Goal: Task Accomplishment & Management: Manage account settings

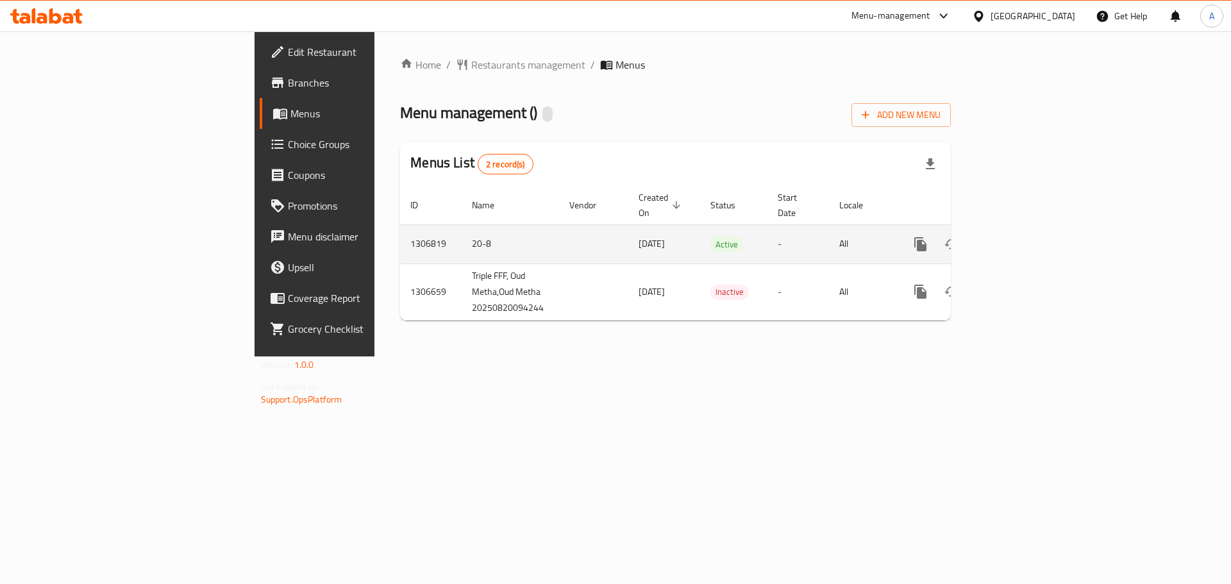
click at [1028, 229] on link "enhanced table" at bounding box center [1013, 244] width 31 height 31
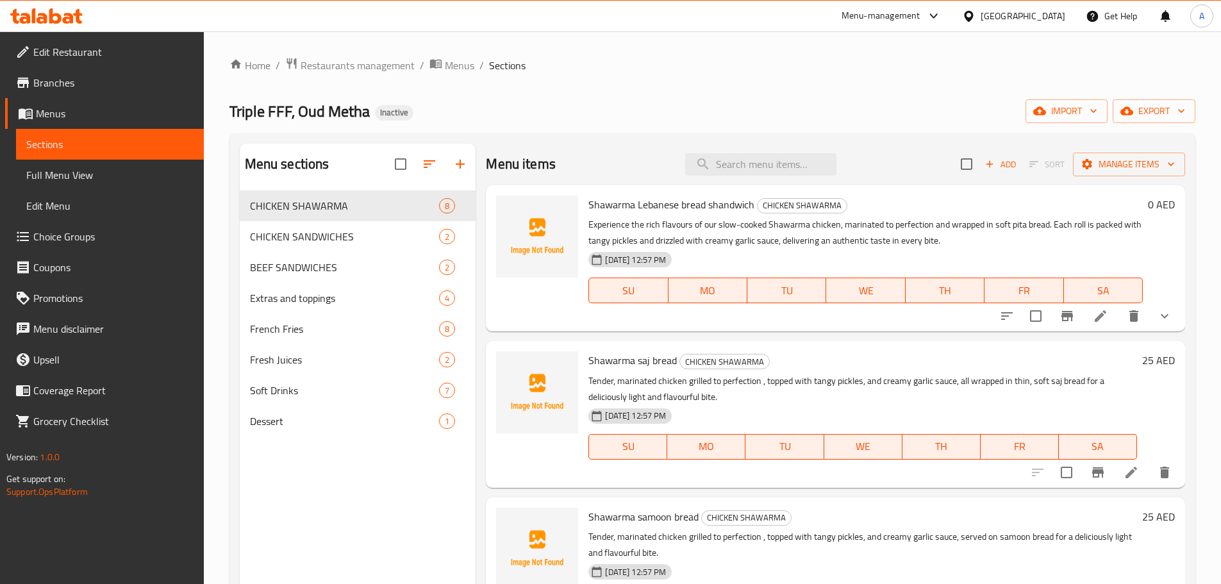
click at [124, 178] on span "Full Menu View" at bounding box center [109, 174] width 167 height 15
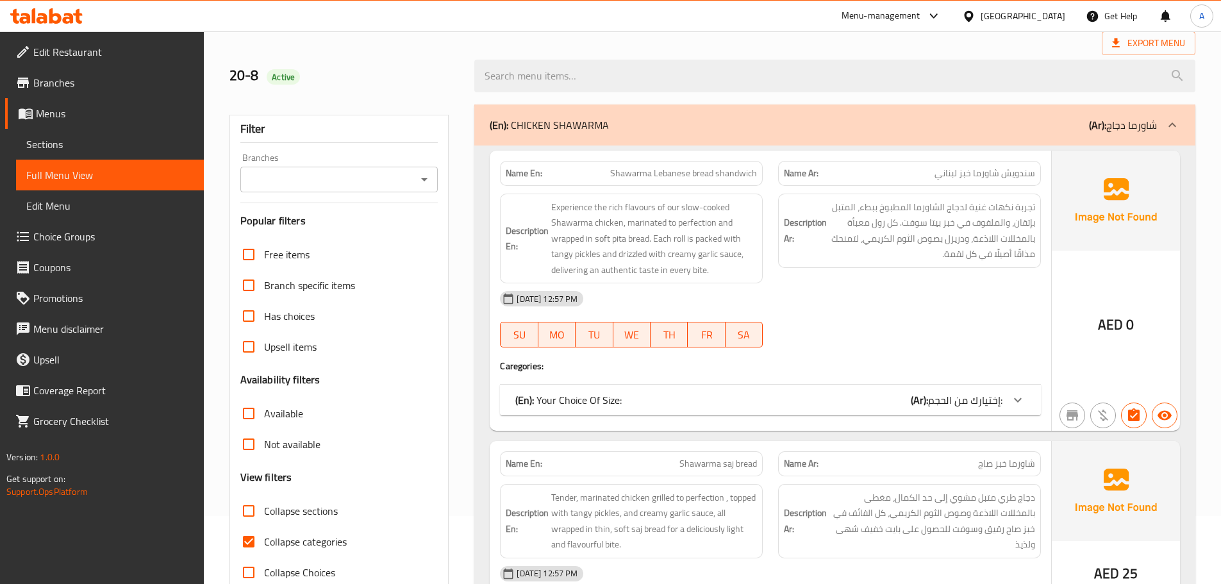
scroll to position [256, 0]
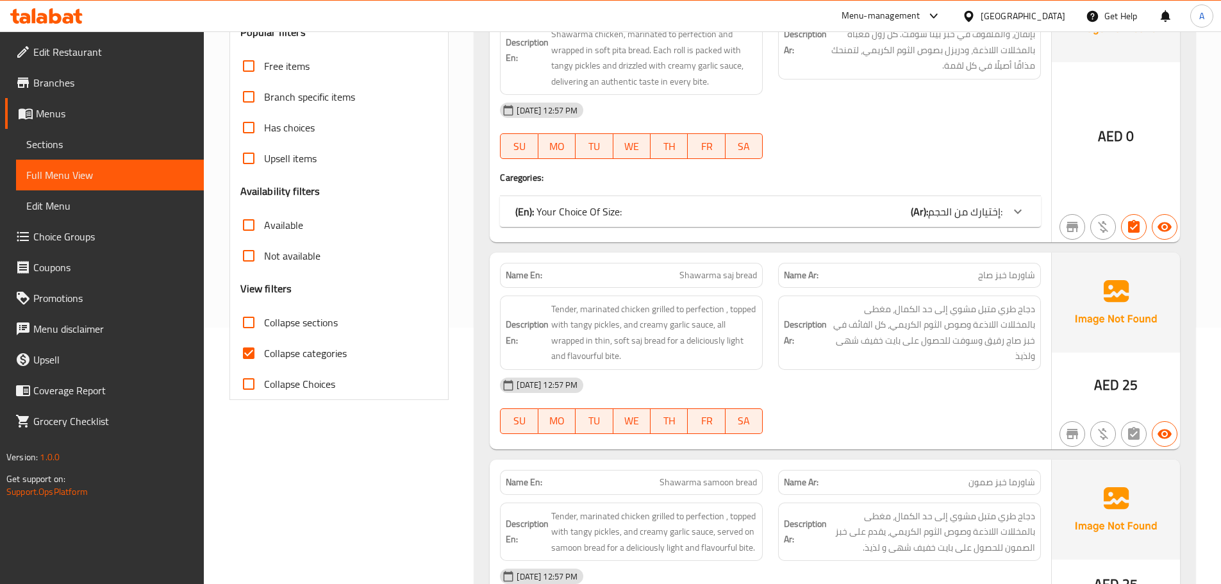
click at [249, 361] on input "Collapse categories" at bounding box center [248, 353] width 31 height 31
checkbox input "false"
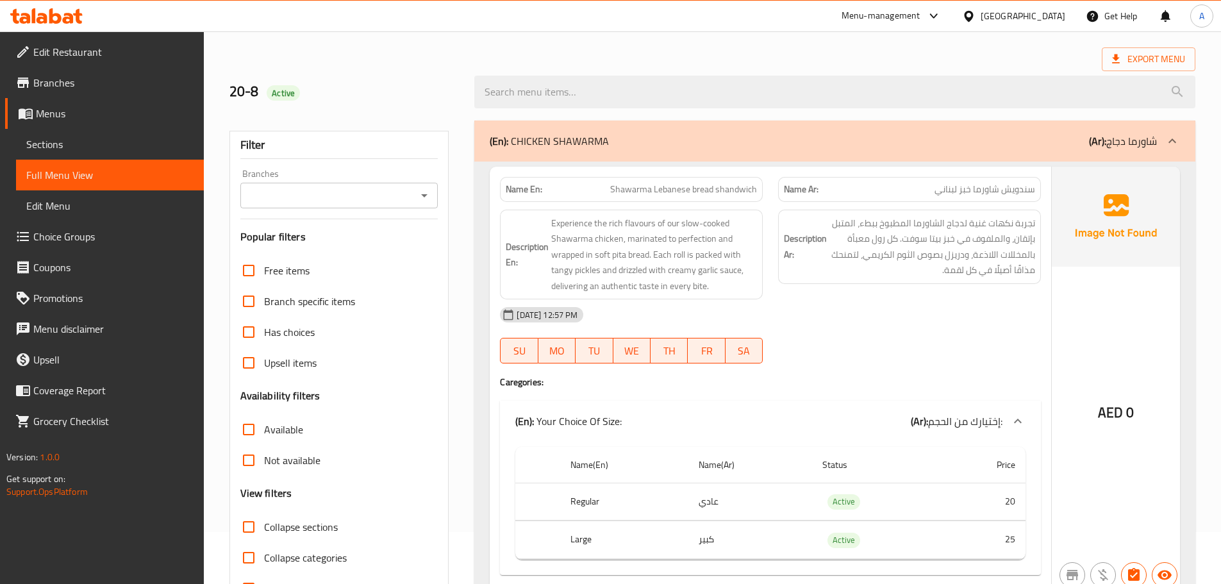
scroll to position [0, 0]
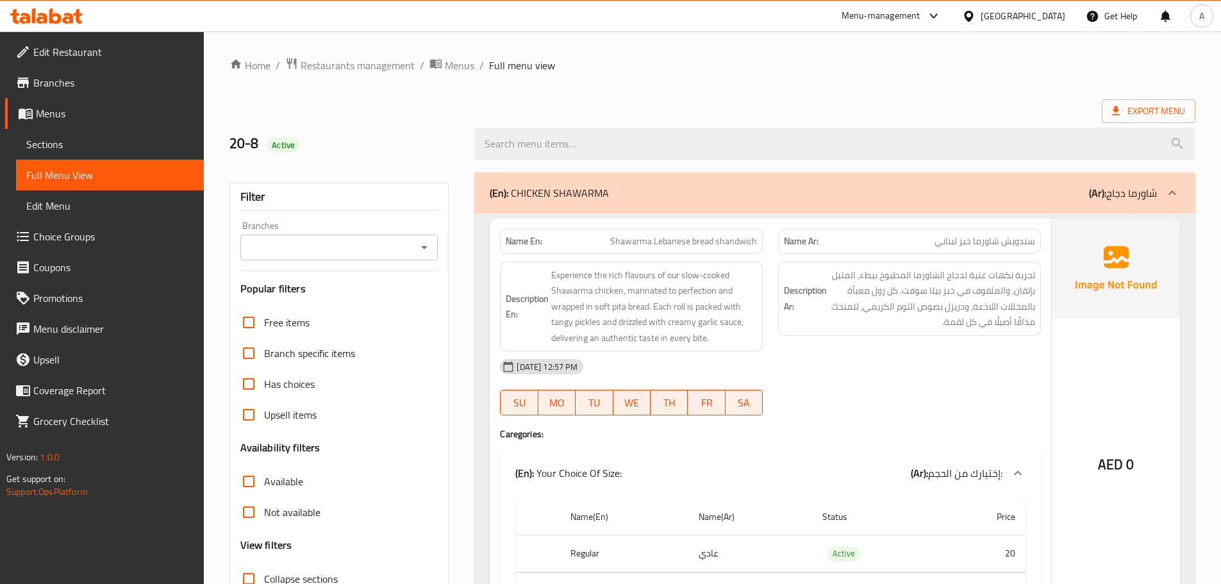
click at [36, 83] on span "Branches" at bounding box center [113, 82] width 160 height 15
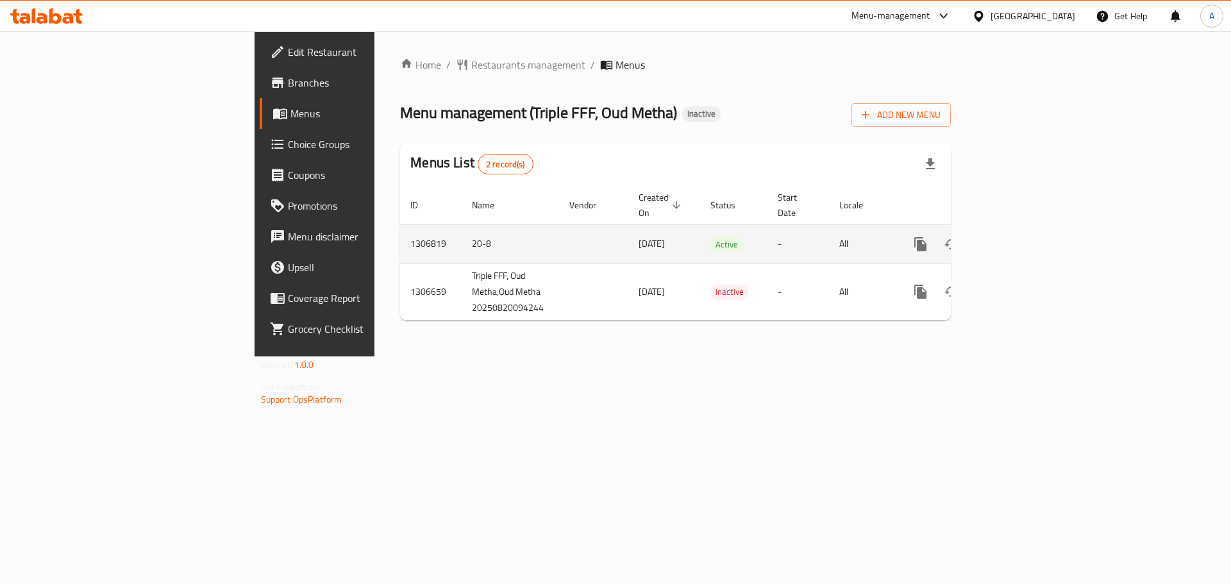
click at [1021, 237] on icon "enhanced table" at bounding box center [1012, 244] width 15 height 15
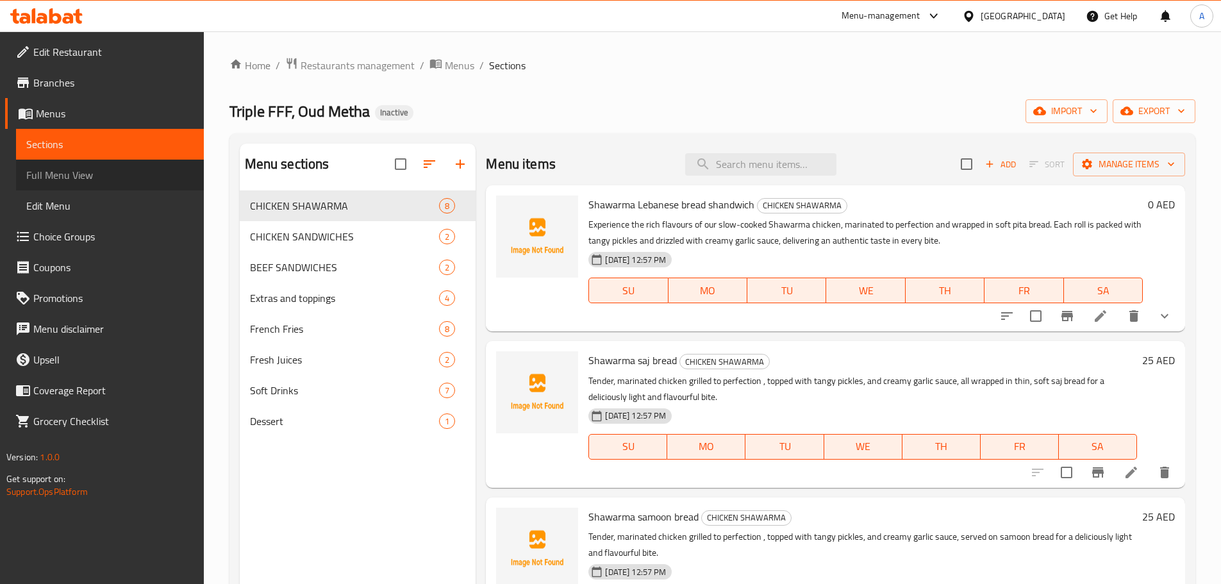
click at [98, 180] on span "Full Menu View" at bounding box center [109, 174] width 167 height 15
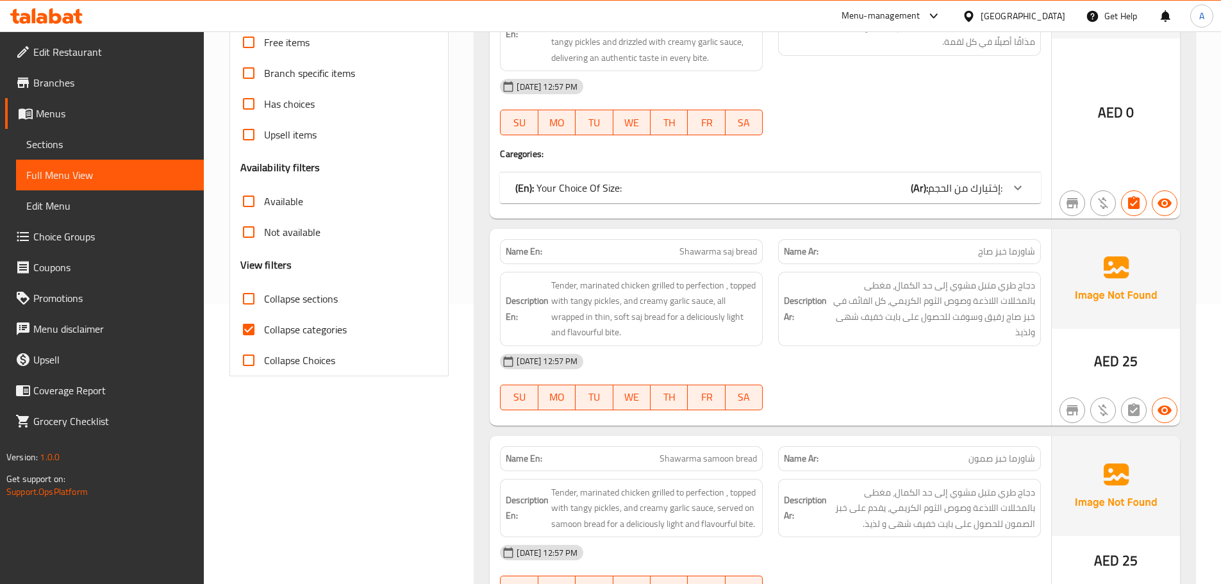
scroll to position [321, 0]
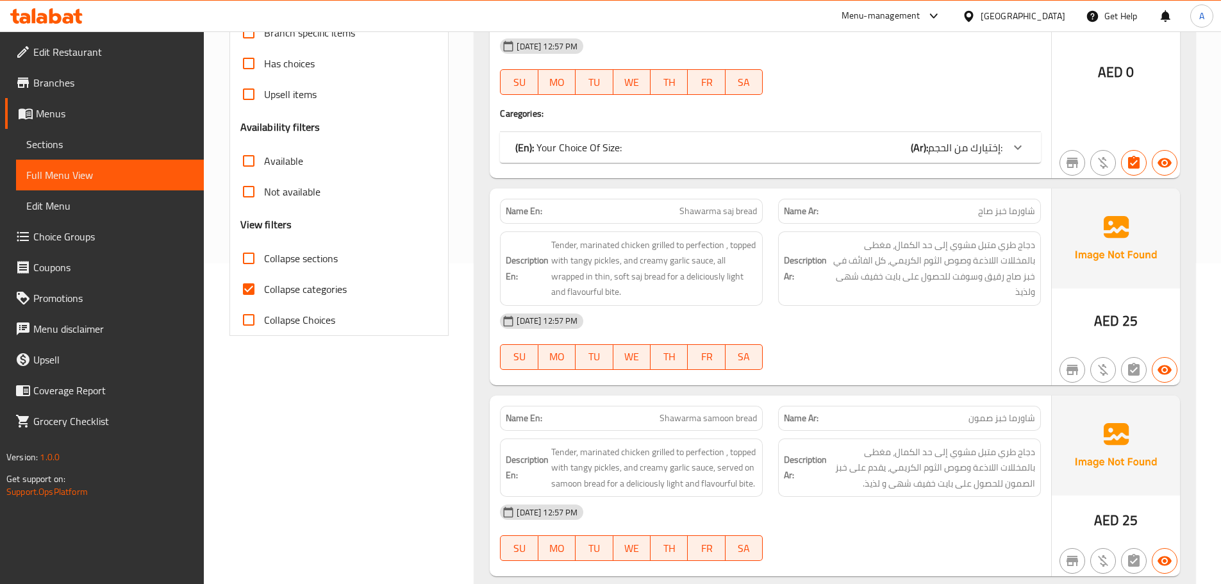
click at [243, 285] on input "Collapse categories" at bounding box center [248, 289] width 31 height 31
checkbox input "false"
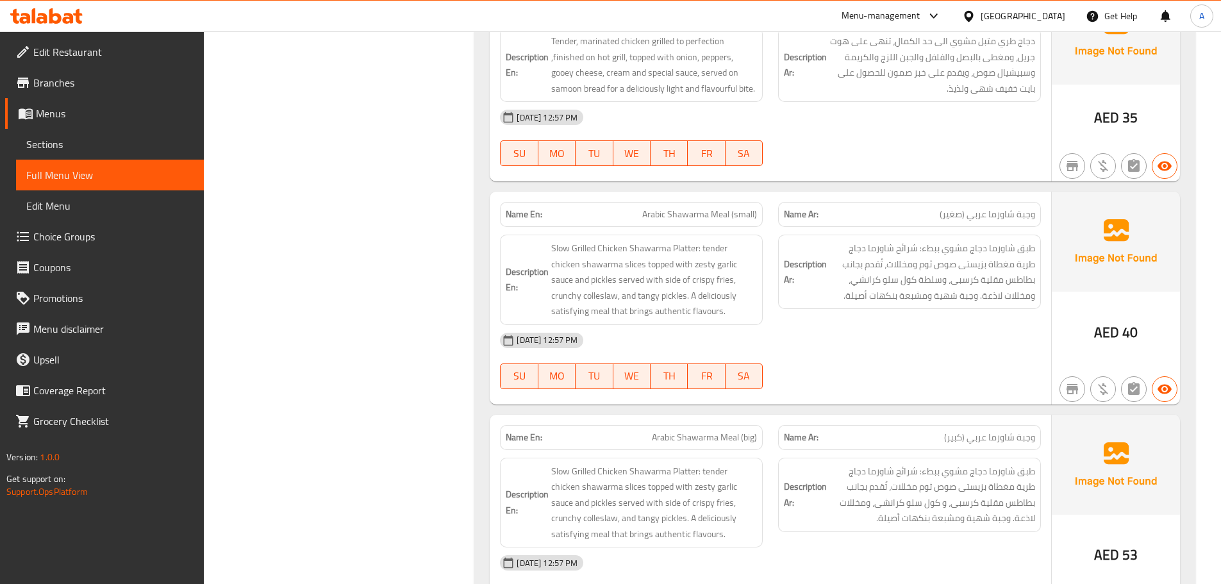
scroll to position [1090, 0]
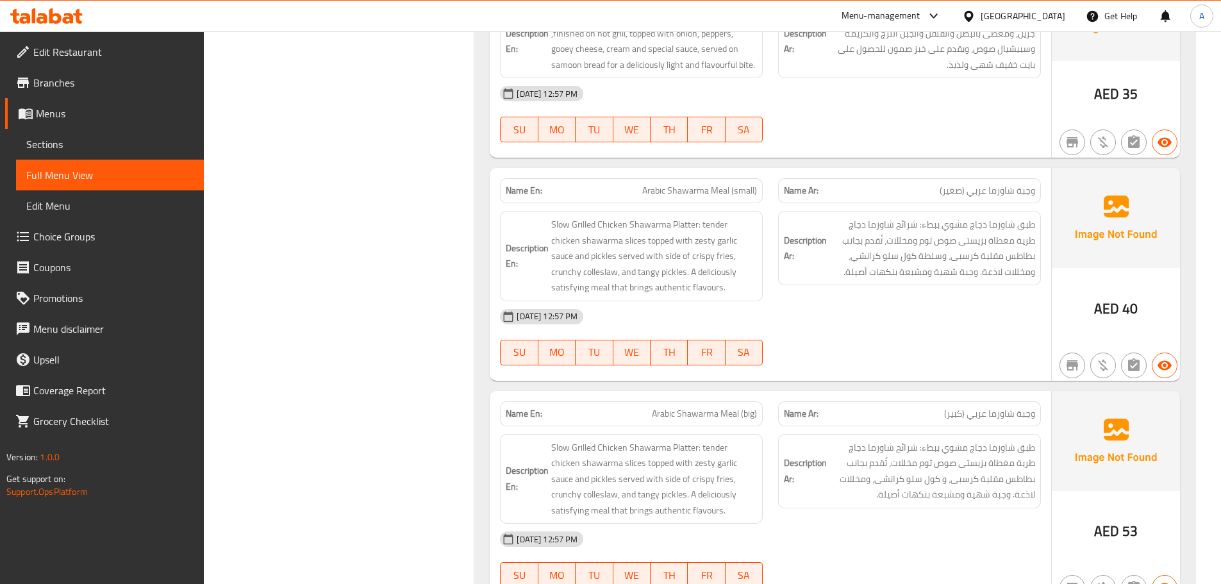
click at [712, 178] on div "Name En: Arabic Shawarma Meal (small)" at bounding box center [631, 190] width 263 height 25
click at [708, 190] on span "Arabic Shawarma Meal (small)" at bounding box center [699, 190] width 115 height 13
copy span "Arabic Shawarma Meal (small)"
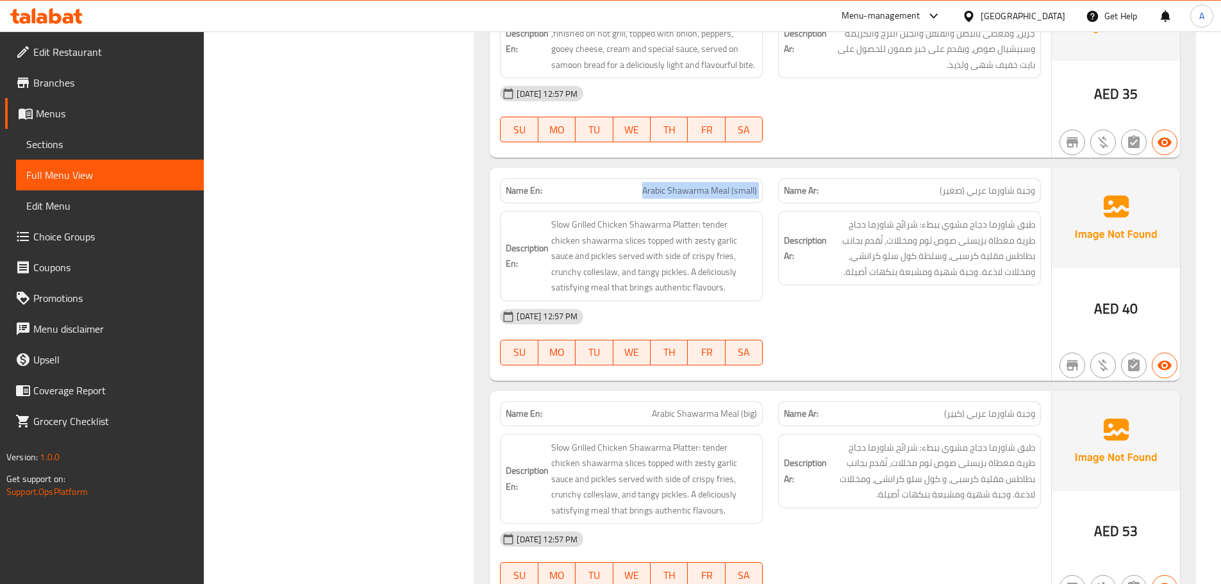
click at [692, 196] on span "Arabic Shawarma Meal (small)" at bounding box center [699, 190] width 115 height 13
drag, startPoint x: 692, startPoint y: 196, endPoint x: 678, endPoint y: 190, distance: 14.6
click at [685, 193] on span "Arabic Shawarma Meal (small)" at bounding box center [699, 190] width 115 height 13
click at [925, 335] on div "20-08-2025 12:57 PM SU MO TU WE TH FR SA" at bounding box center [770, 337] width 557 height 72
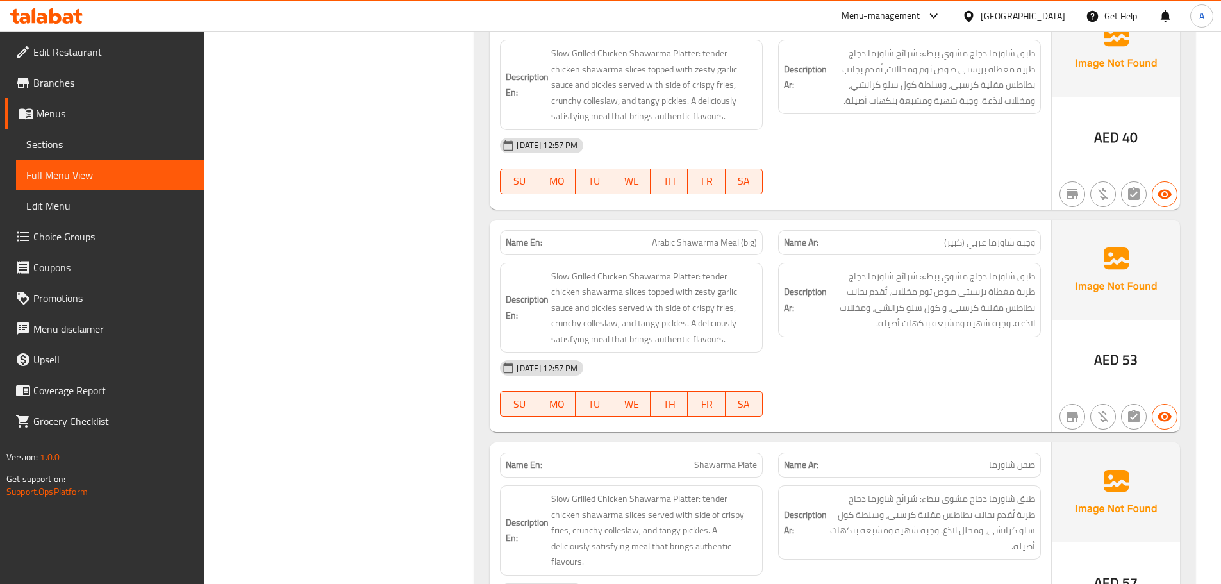
scroll to position [3658, 0]
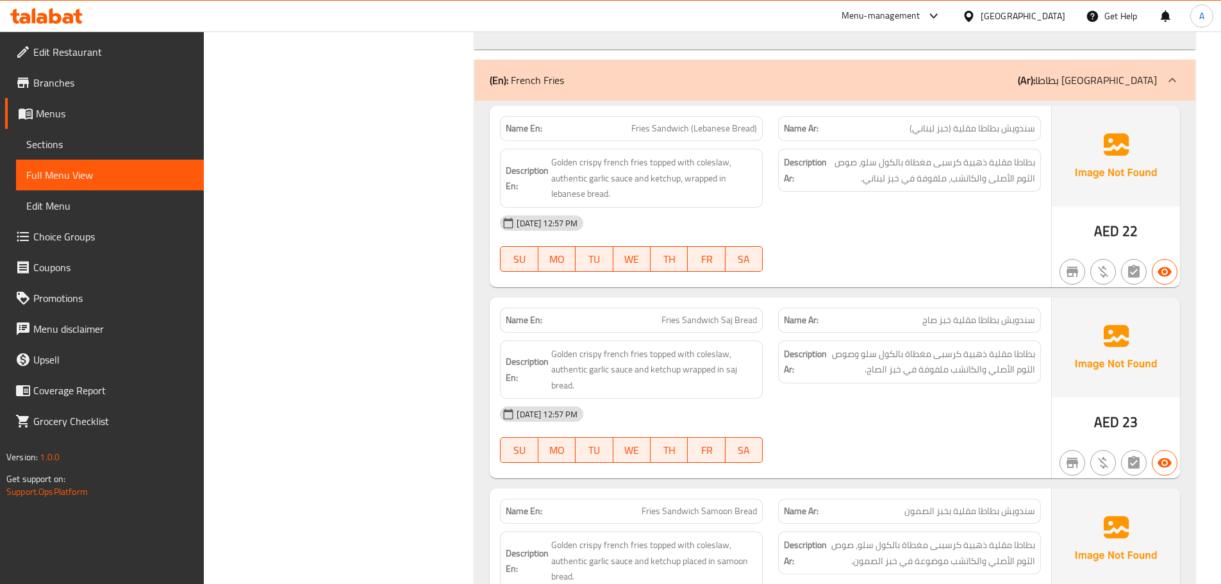
scroll to position [5106, 0]
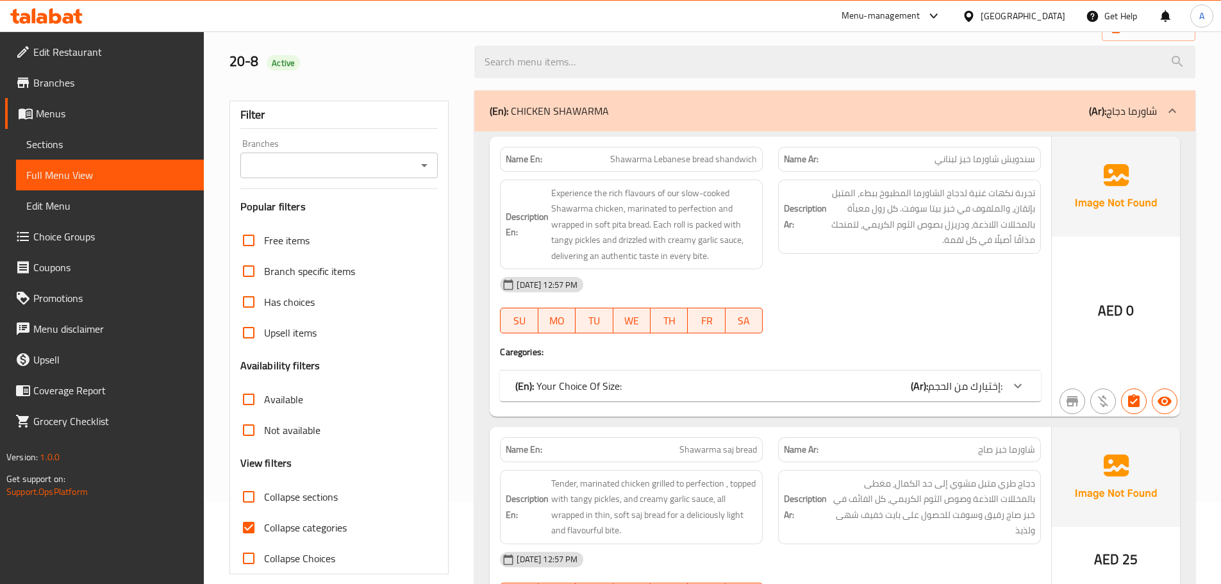
scroll to position [321, 0]
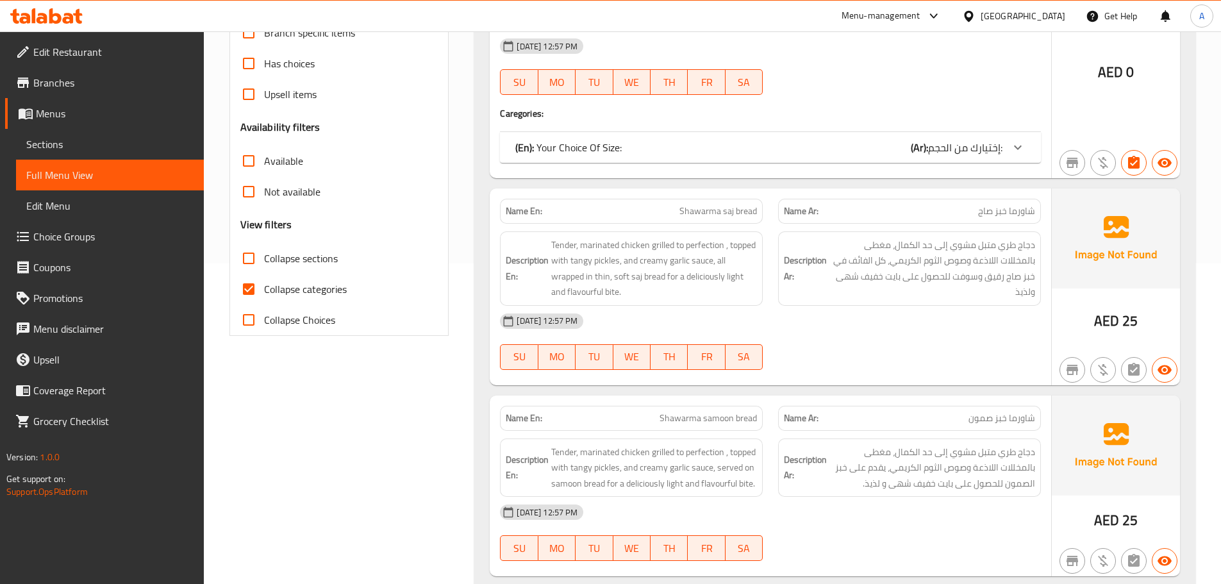
click at [249, 289] on input "Collapse categories" at bounding box center [248, 289] width 31 height 31
checkbox input "false"
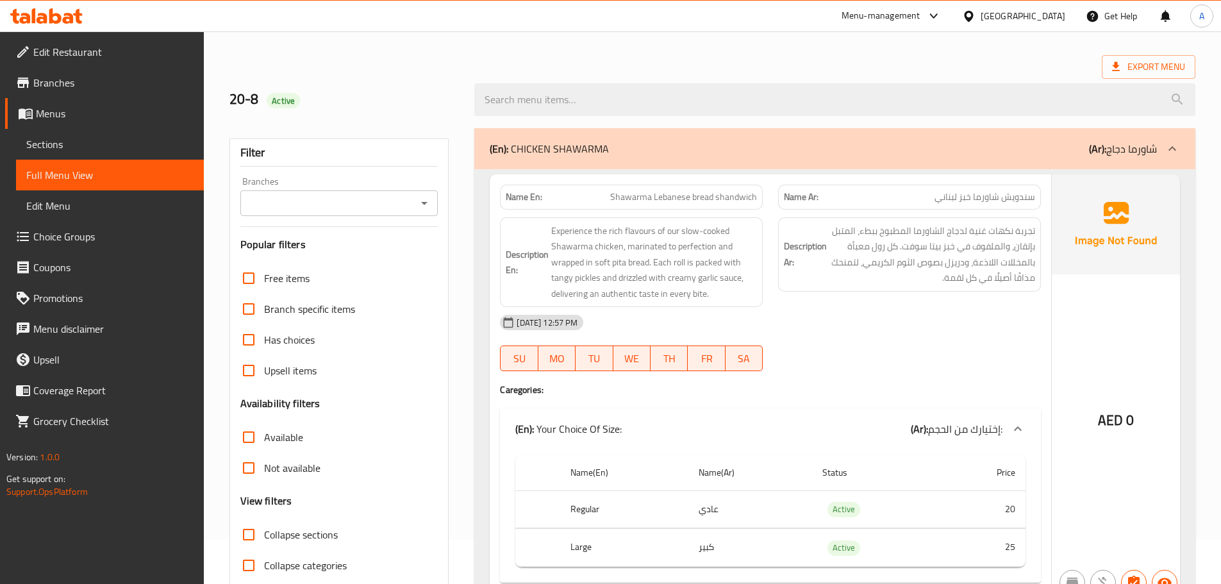
scroll to position [0, 0]
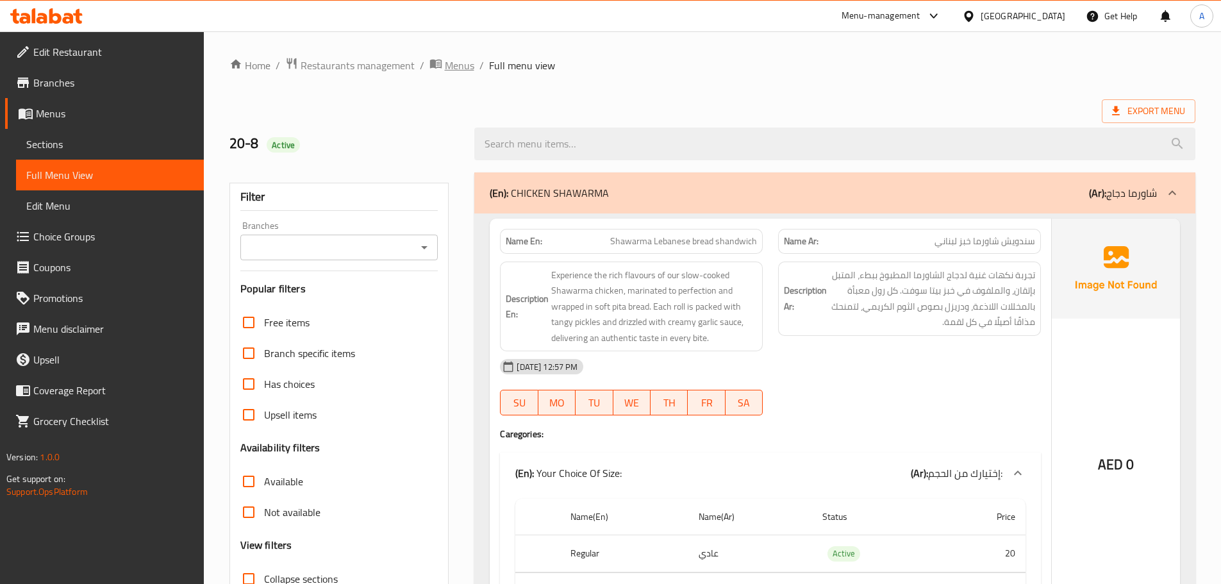
click at [464, 63] on span "Menus" at bounding box center [459, 65] width 29 height 15
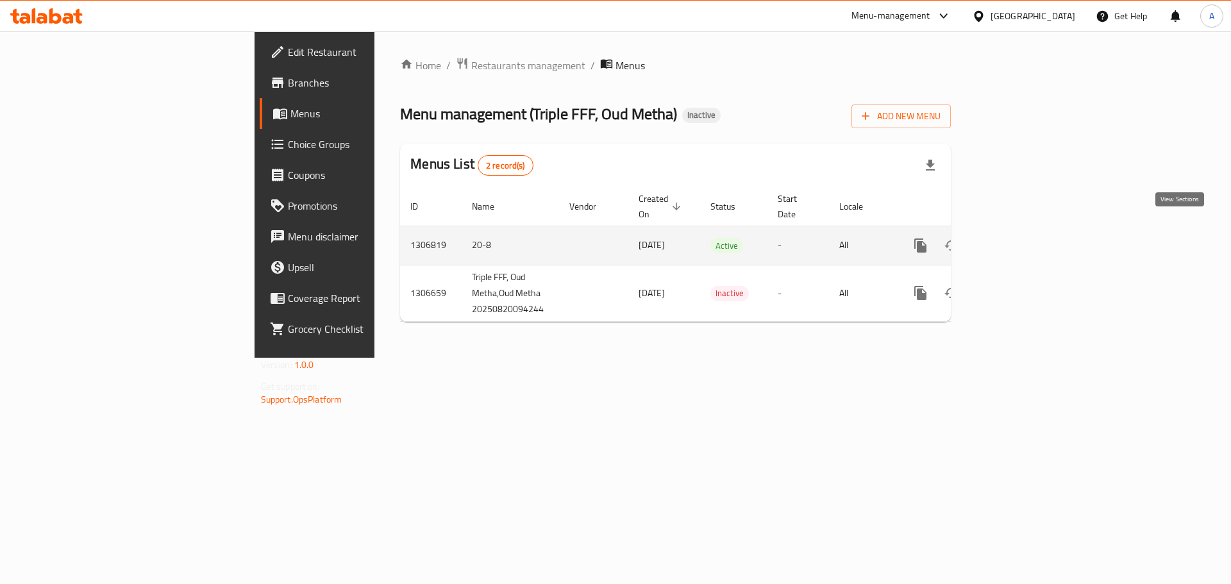
click at [1021, 238] on icon "enhanced table" at bounding box center [1012, 245] width 15 height 15
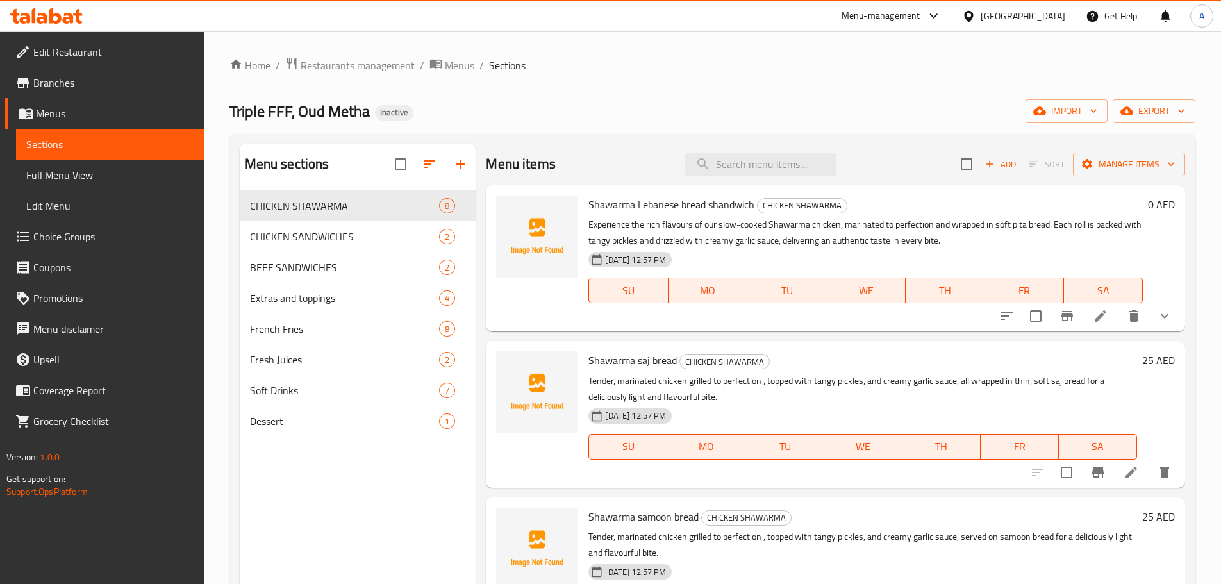
click at [850, 333] on div "Menu items Add Sort Manage items Shawarma Lebanese bread shandwich CHICKEN SHAW…" at bounding box center [831, 436] width 710 height 584
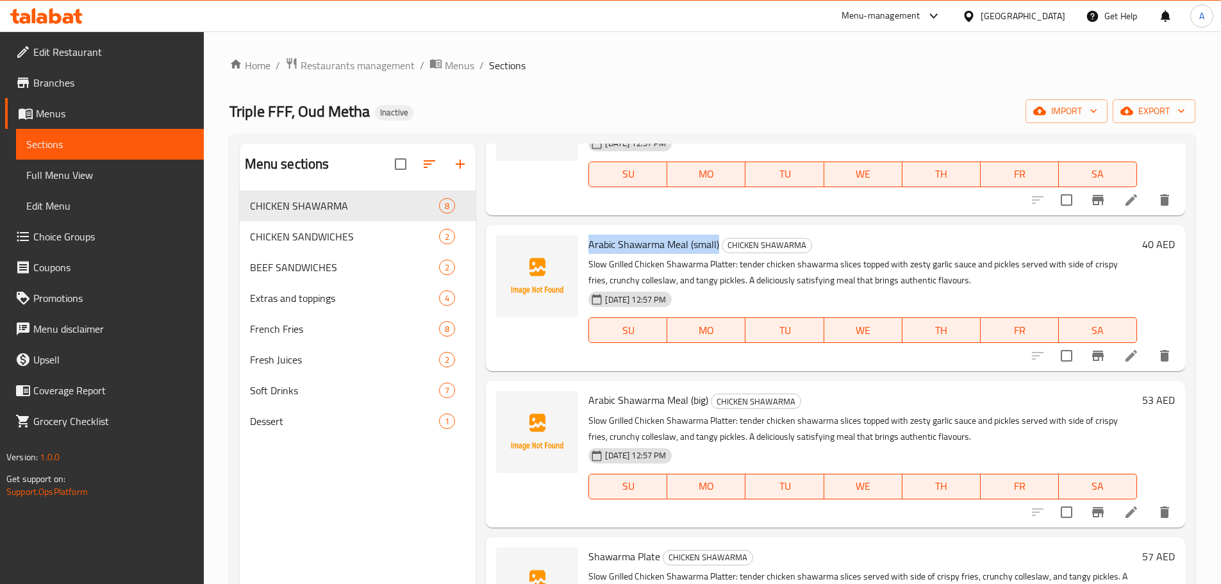
scroll to position [585, 0]
click at [335, 419] on span "Dessert" at bounding box center [327, 421] width 154 height 15
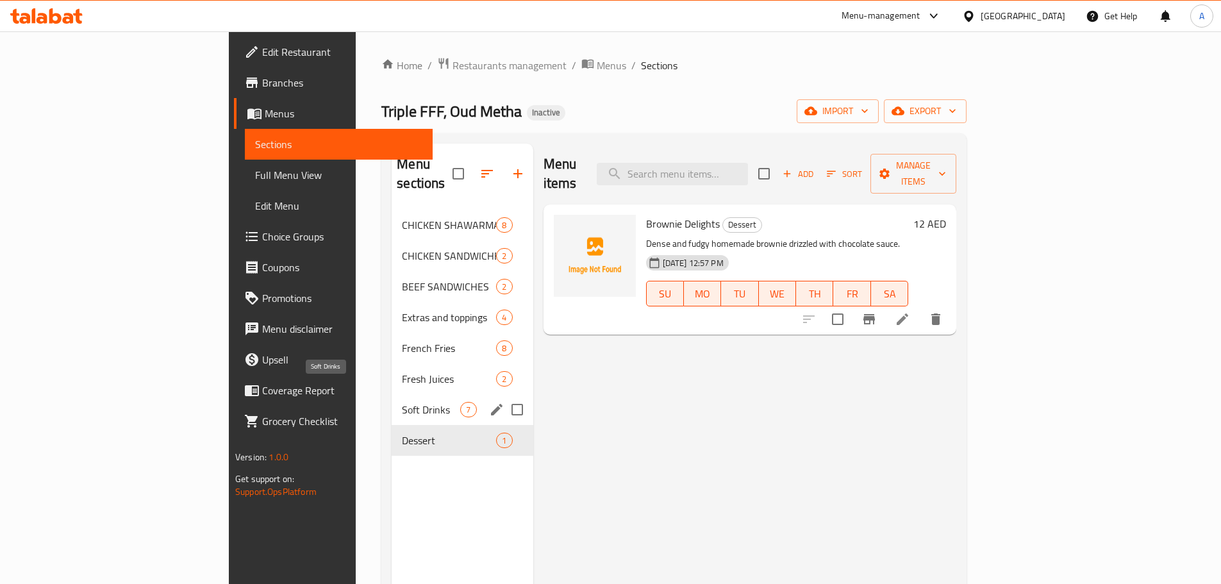
click at [402, 402] on span "Soft Drinks" at bounding box center [431, 409] width 58 height 15
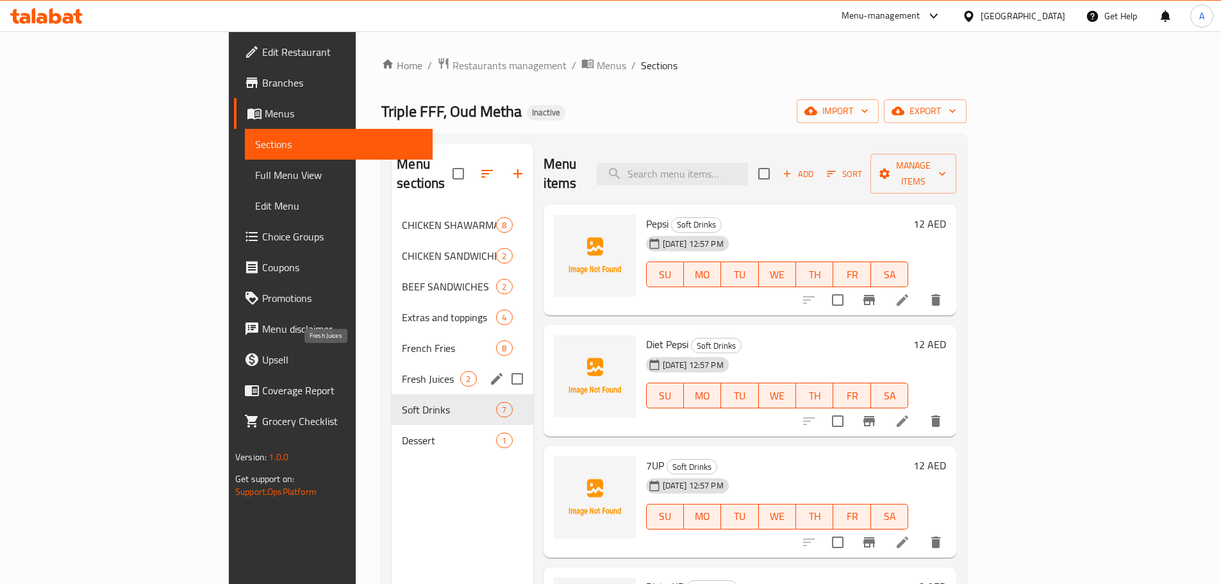
click at [402, 371] on span "Fresh Juices" at bounding box center [431, 378] width 58 height 15
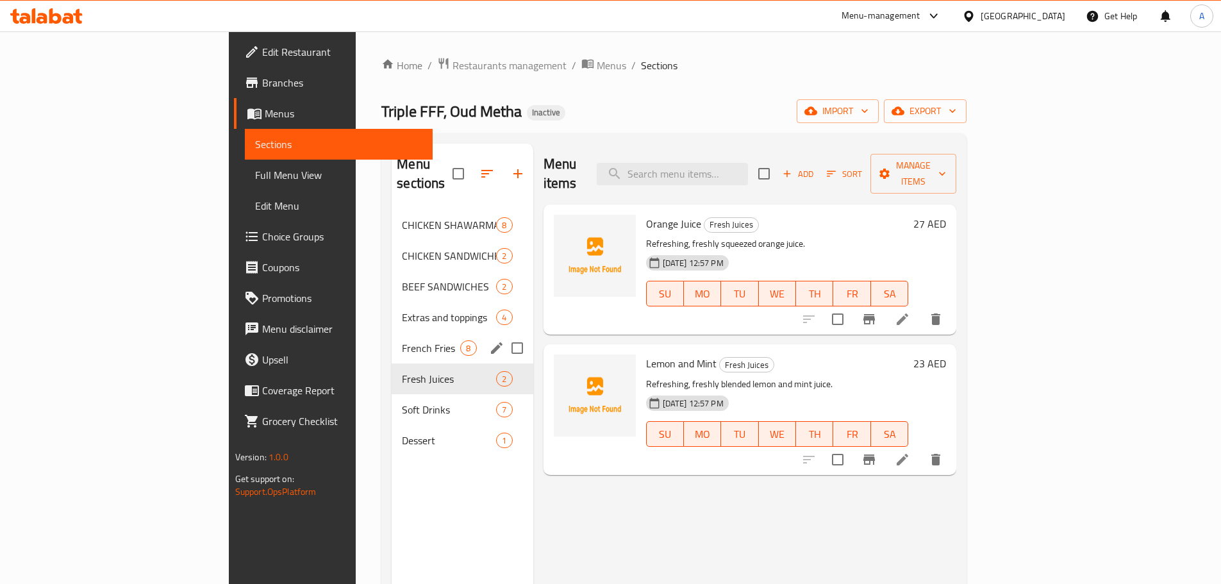
click at [402, 340] on span "French Fries" at bounding box center [431, 347] width 58 height 15
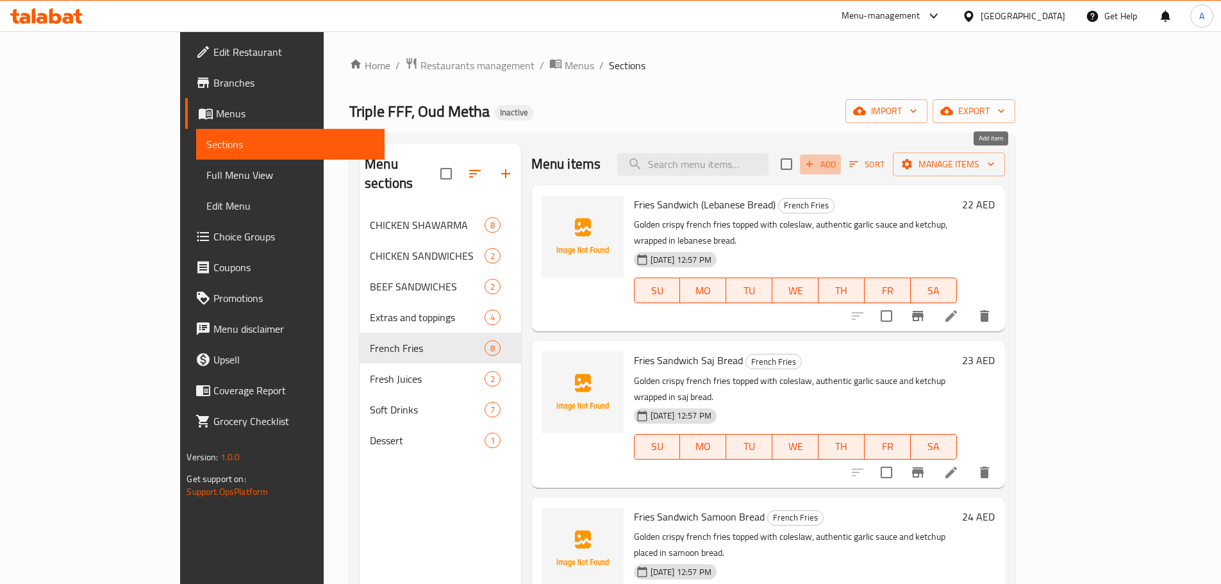
click at [838, 163] on span "Add" at bounding box center [820, 164] width 35 height 15
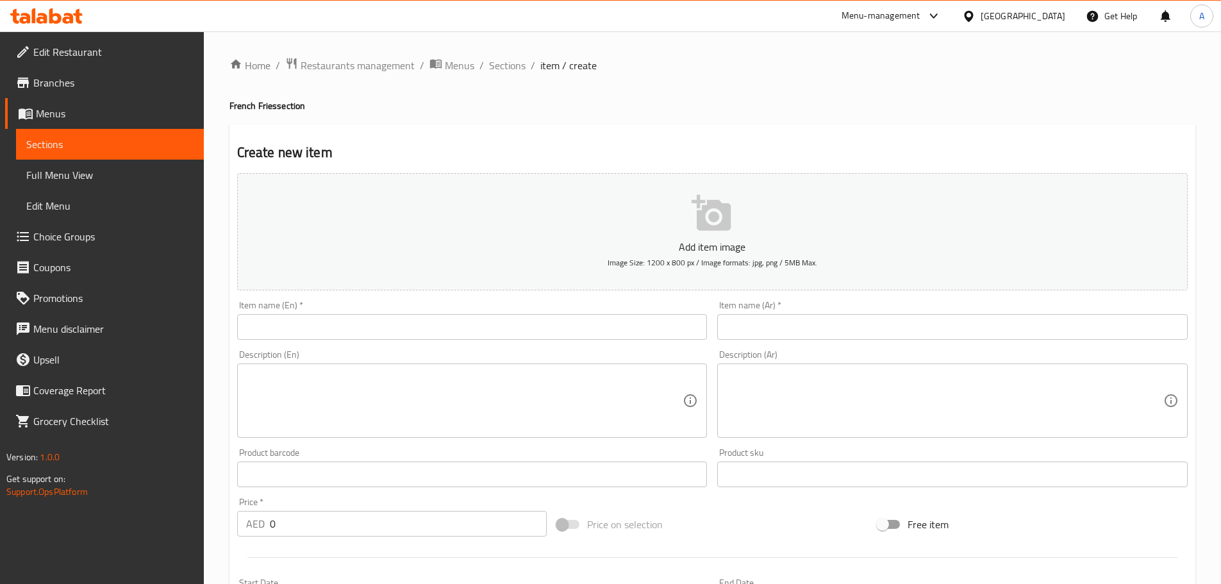
click at [392, 326] on input "text" at bounding box center [472, 327] width 471 height 26
paste input "Fries with Cheese"
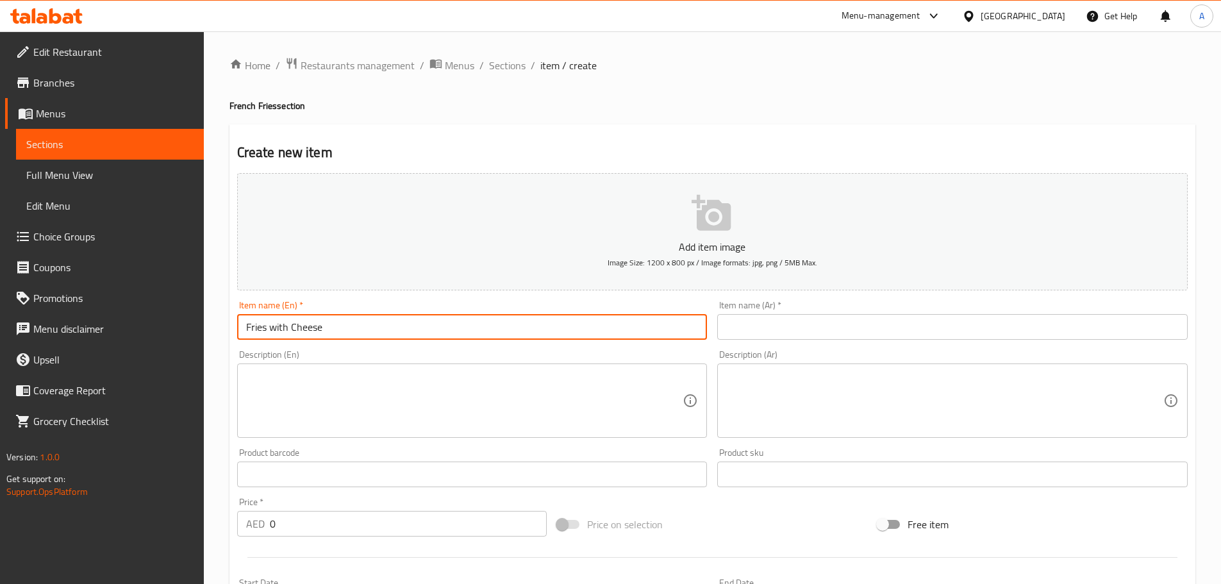
type input "Fries with Cheese"
click at [809, 327] on input "text" at bounding box center [952, 327] width 471 height 26
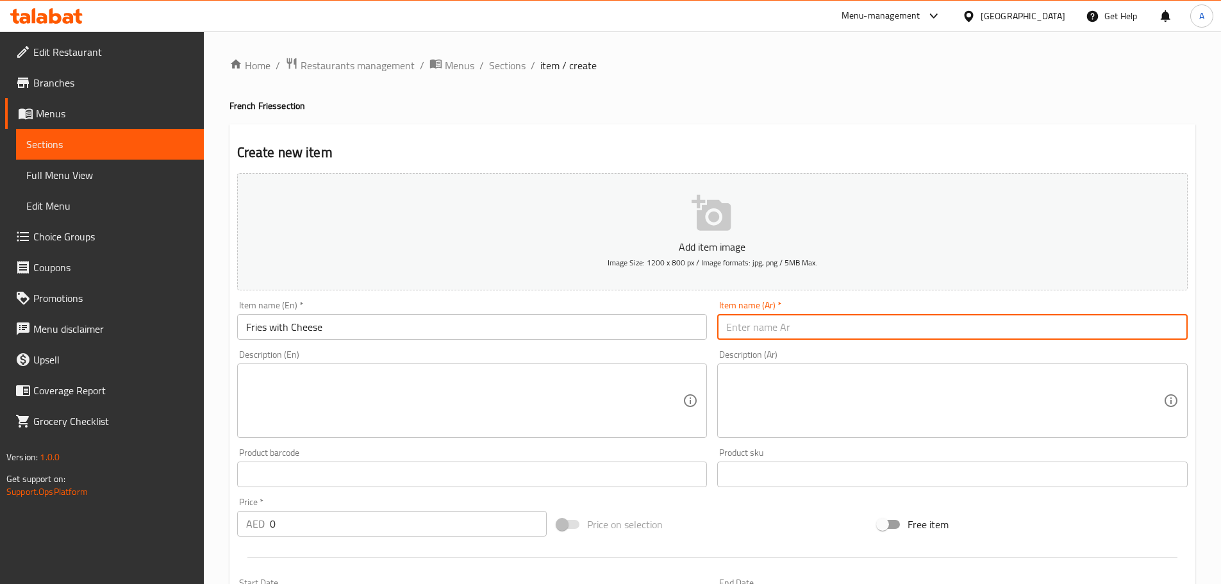
paste input "بطاطا بالجبنة"
type input "بطاطا بالجبنة"
click at [478, 410] on textarea at bounding box center [464, 401] width 437 height 61
paste textarea "Golden crispy french fries topped with cheddar cheese sauce."
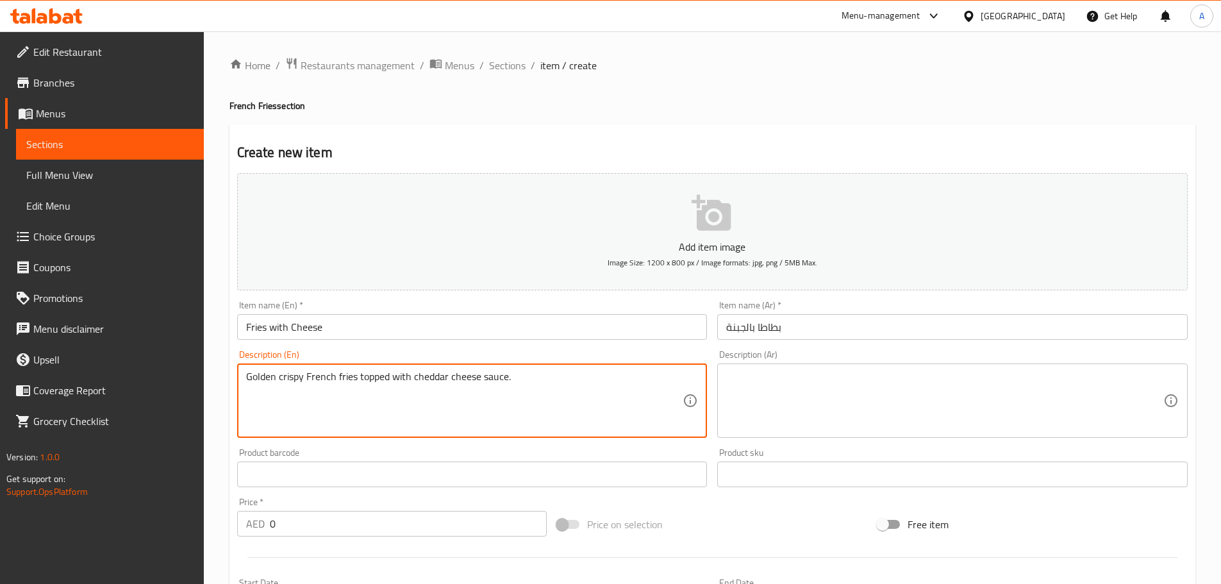
click at [550, 394] on textarea "Golden crispy French fries topped with cheddar cheese sauce." at bounding box center [464, 401] width 437 height 61
type textarea "Golden crispy French fries topped with cheddar cheese sauce."
click at [453, 393] on textarea "Golden crispy French fries topped with cheddar cheese sauce." at bounding box center [464, 401] width 437 height 61
click at [774, 398] on textarea at bounding box center [944, 401] width 437 height 61
paste textarea "بطاطس مقلية ذهبية مقرمشة مغطاة بصلصة الجبن [PERSON_NAME]."
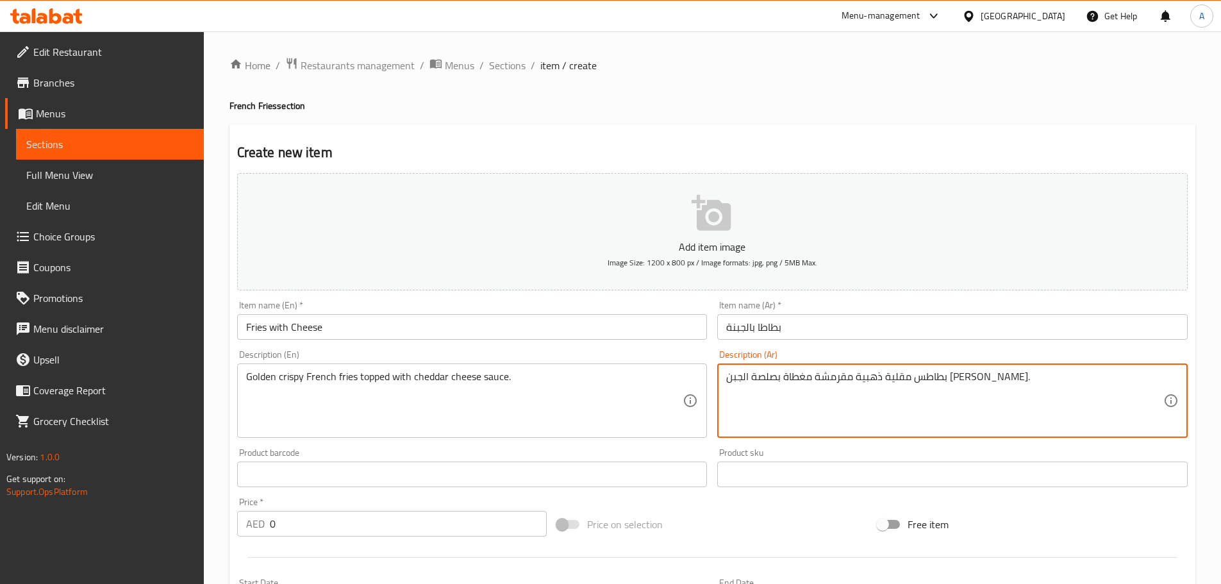
type textarea "بطاطس مقلية ذهبية مقرمشة مغطاة بصلصة الجبن [PERSON_NAME]."
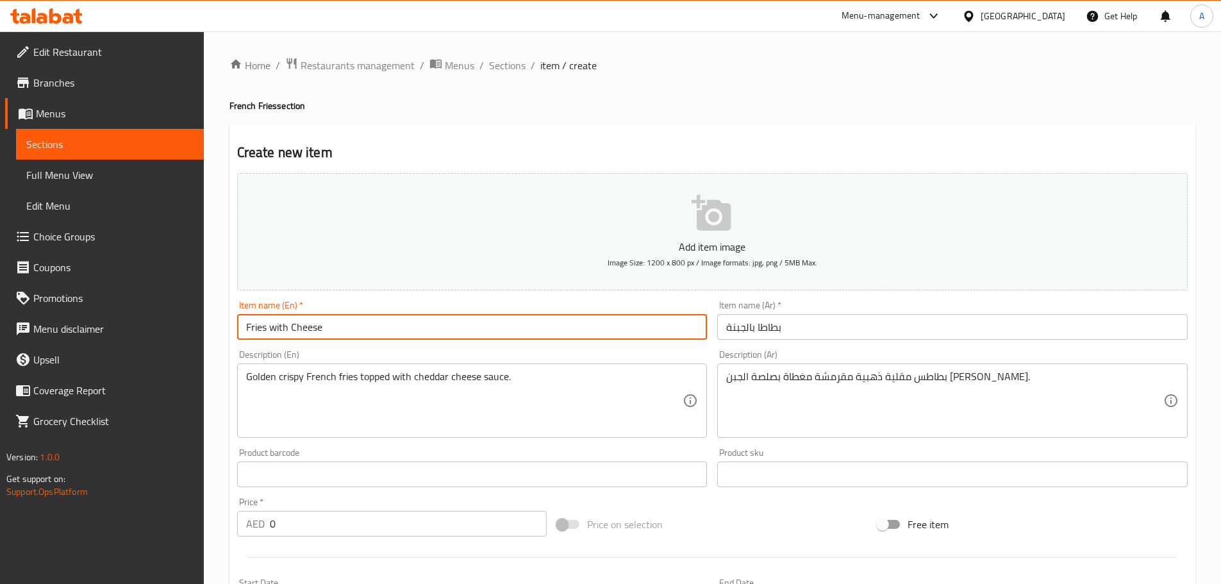
click at [576, 323] on input "Fries with Cheese" at bounding box center [472, 327] width 471 height 26
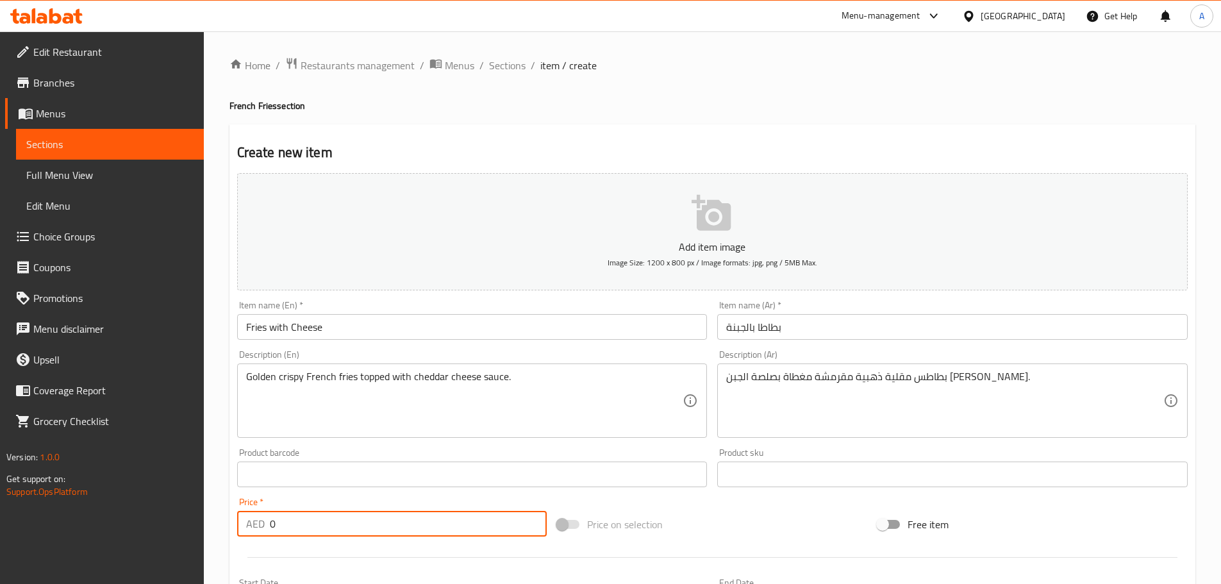
drag, startPoint x: 276, startPoint y: 523, endPoint x: 231, endPoint y: 528, distance: 45.8
click at [231, 528] on div "Create new item Add item image Image Size: 1200 x 800 px / Image formats: jpg, …" at bounding box center [713, 497] width 966 height 746
type input "32"
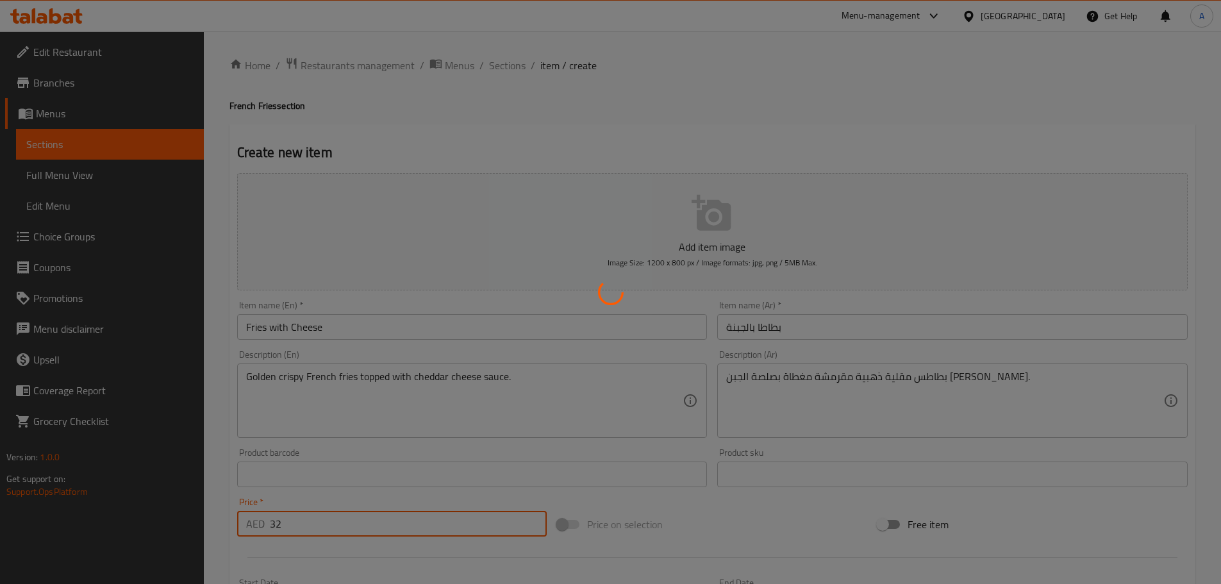
type input "0"
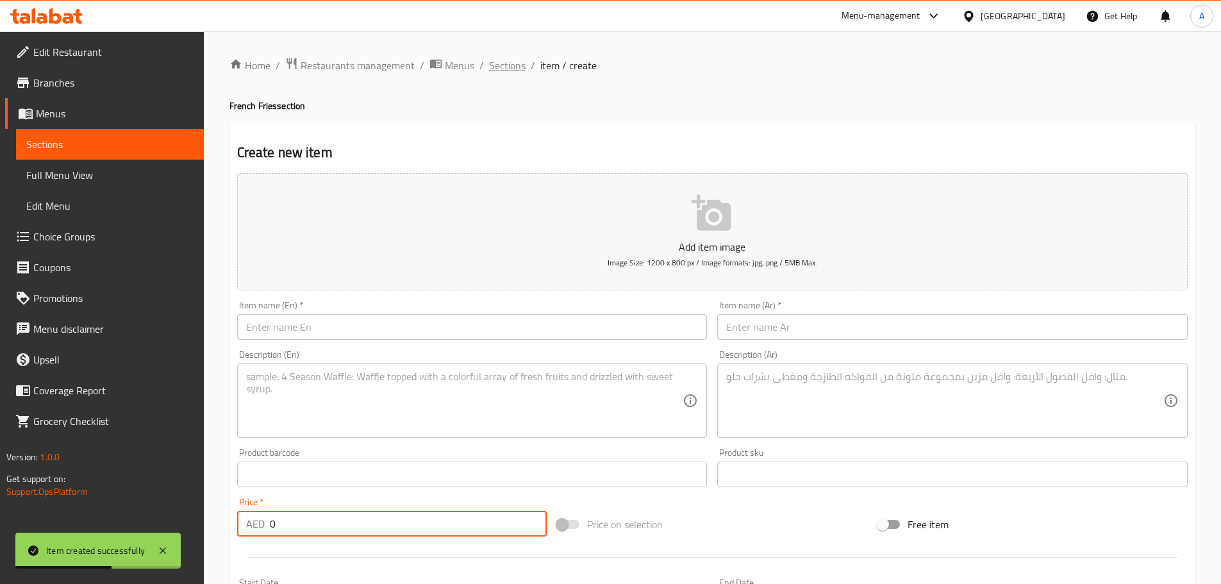
click at [490, 64] on span "Sections" at bounding box center [507, 65] width 37 height 15
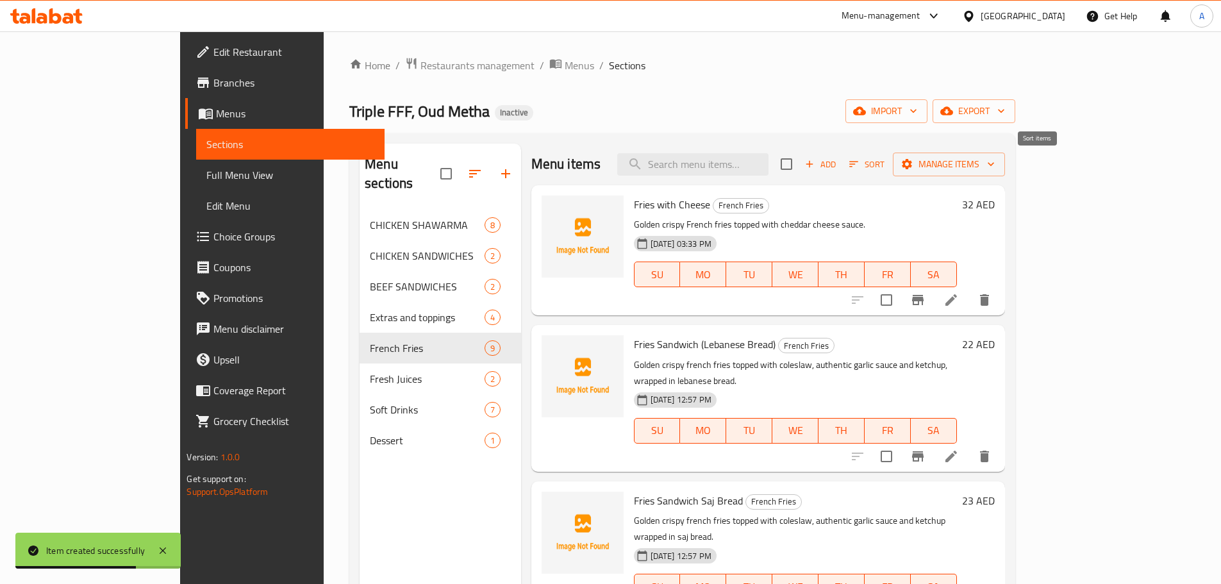
click at [860, 162] on icon "button" at bounding box center [854, 164] width 12 height 12
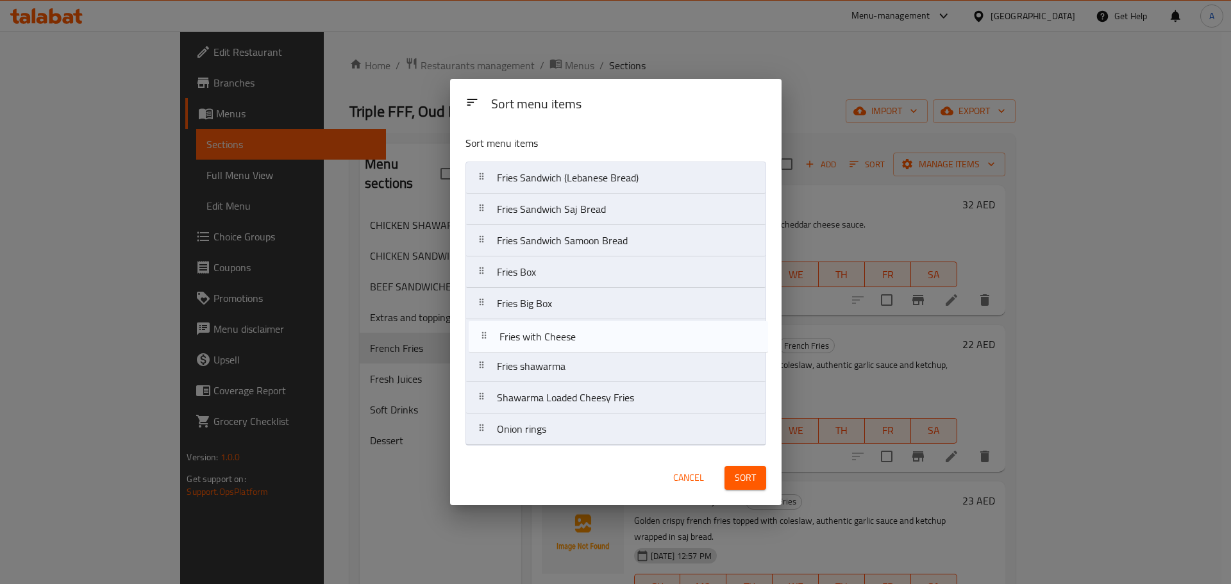
drag, startPoint x: 480, startPoint y: 181, endPoint x: 483, endPoint y: 346, distance: 164.8
click at [483, 346] on nav "Fries with Cheese Fries Sandwich (Lebanese Bread) Fries Sandwich Saj Bread Frie…" at bounding box center [615, 304] width 301 height 284
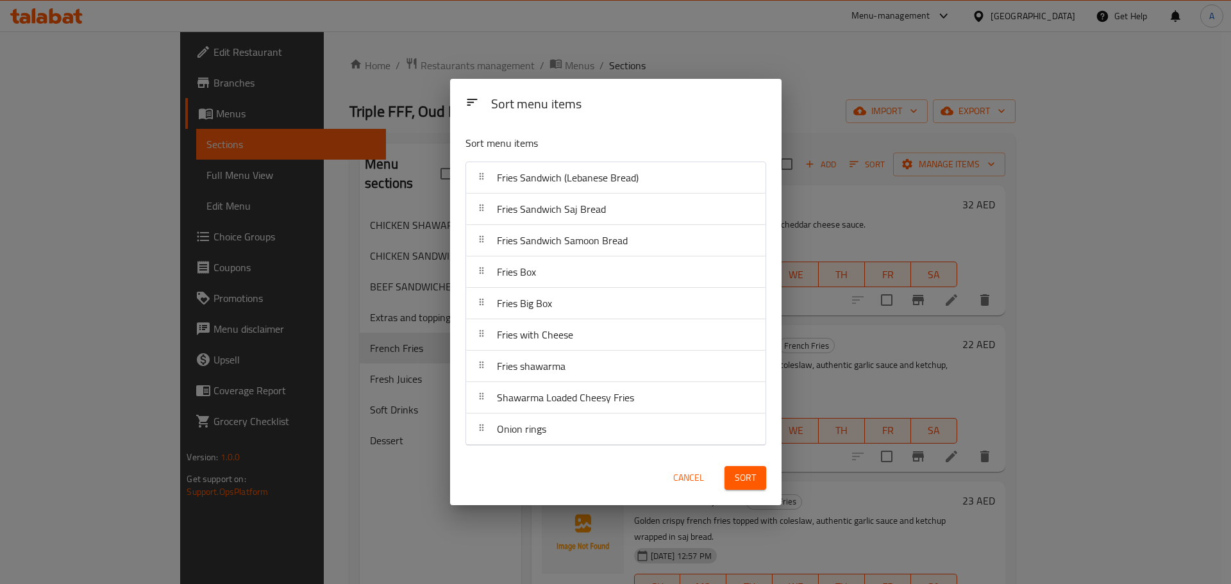
click at [737, 479] on span "Sort" at bounding box center [745, 478] width 21 height 16
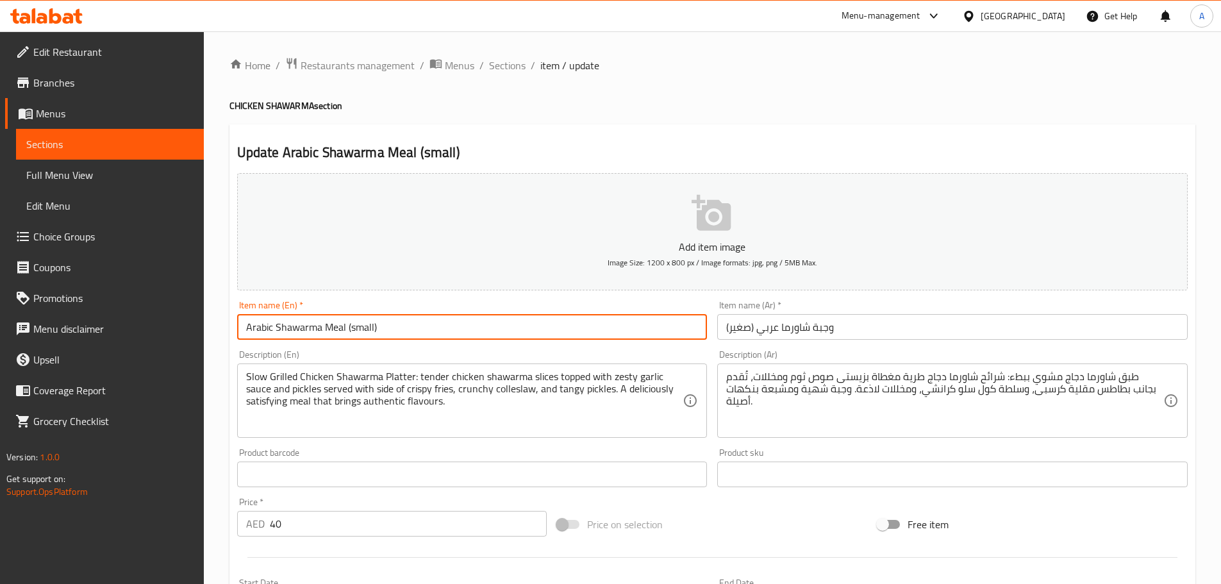
drag, startPoint x: 350, startPoint y: 327, endPoint x: 509, endPoint y: 324, distance: 159.0
click at [509, 324] on input "Arabic Shawarma Meal (small)" at bounding box center [472, 327] width 471 height 26
type input "Arabic Shawarma Meal Single"
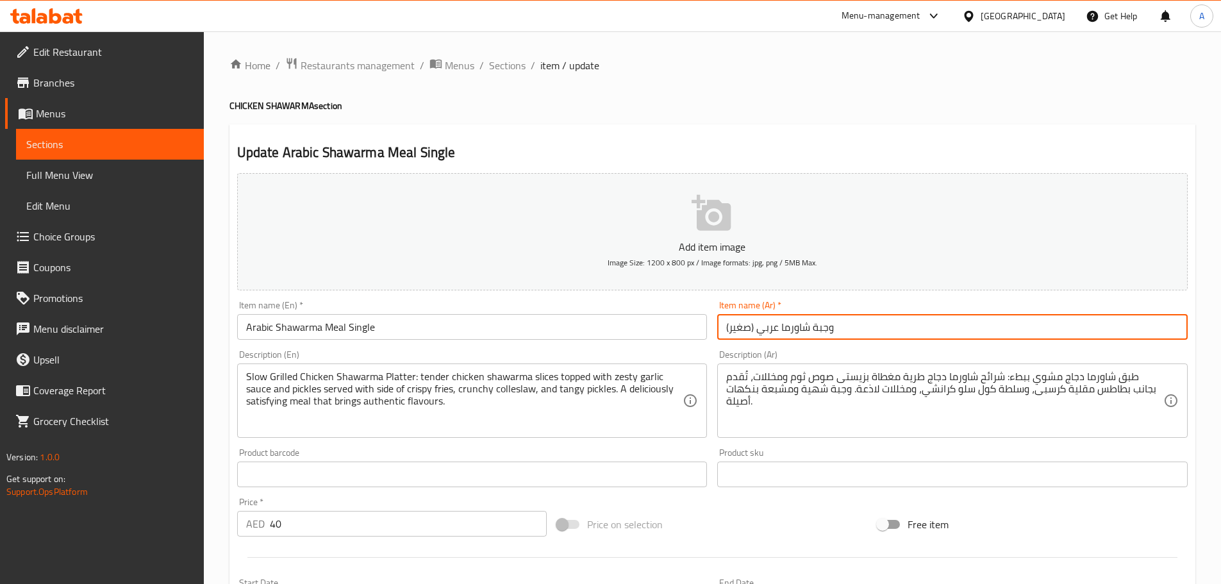
drag, startPoint x: 757, startPoint y: 327, endPoint x: 695, endPoint y: 325, distance: 61.6
click at [696, 325] on div "Add item image Image Size: 1200 x 800 px / Image formats: jpg, png / 5MB Max. I…" at bounding box center [712, 444] width 961 height 553
type input "وجبة شاورما عربي سنجل"
drag, startPoint x: 750, startPoint y: 327, endPoint x: 668, endPoint y: 331, distance: 82.2
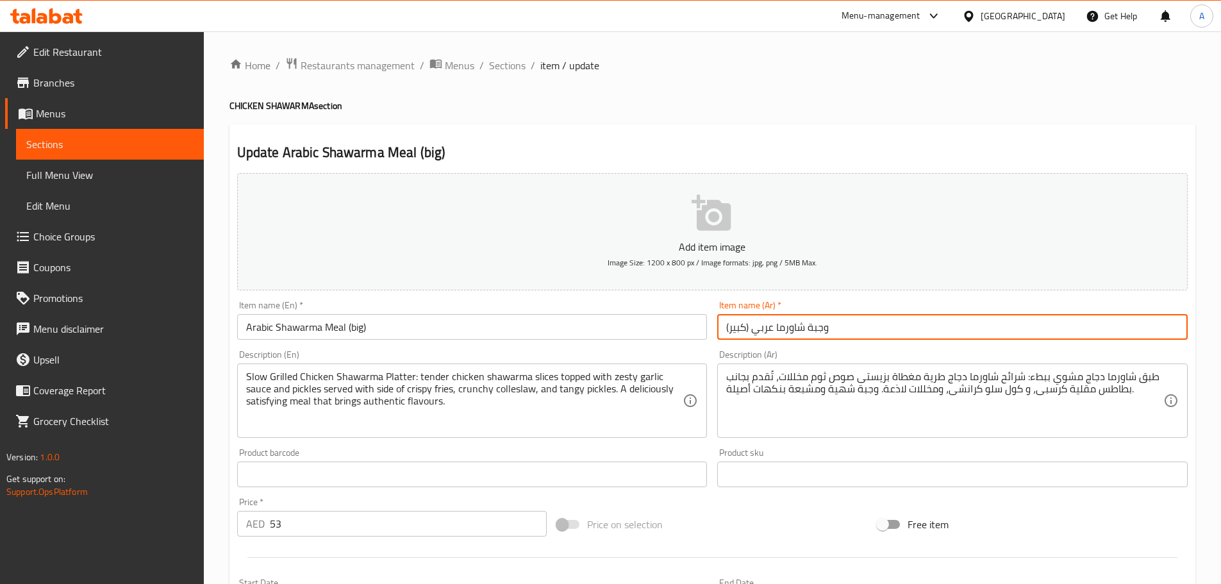
click at [669, 331] on div "Add item image Image Size: 1200 x 800 px / Image formats: jpg, png / 5MB Max. I…" at bounding box center [712, 444] width 961 height 553
click at [748, 327] on input "وجبة شاورما عربي دوبل" at bounding box center [952, 327] width 471 height 26
type input "وجبة شاورما عربي دوبل"
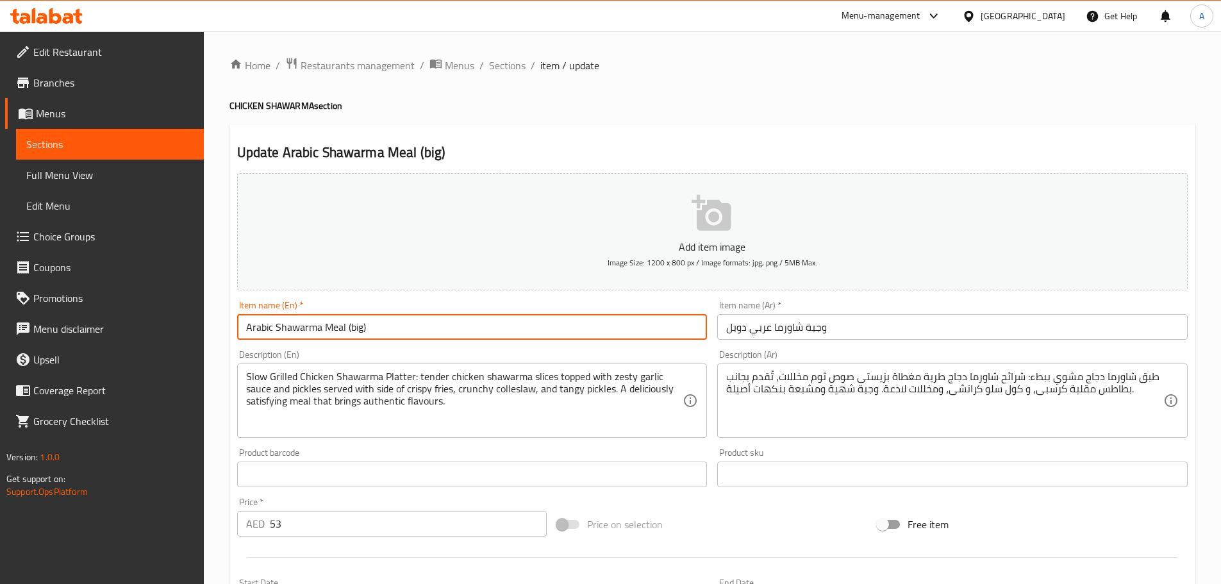
drag, startPoint x: 348, startPoint y: 327, endPoint x: 399, endPoint y: 330, distance: 51.4
click at [399, 330] on input "Arabic Shawarma Meal (big)" at bounding box center [472, 327] width 471 height 26
type input "Arabic Shawarma Meal Double"
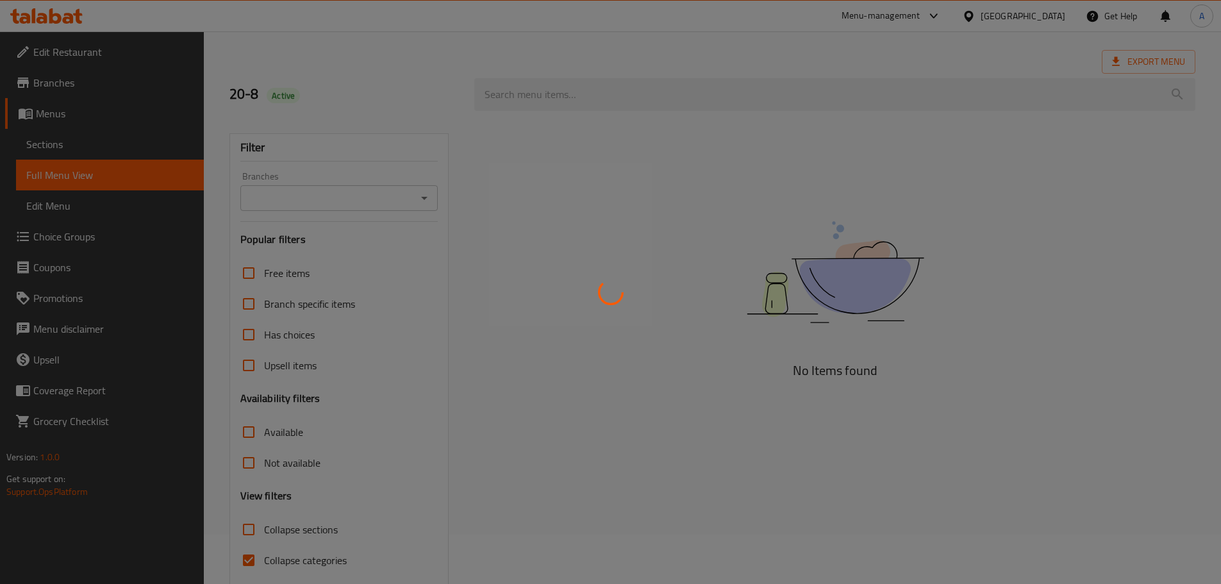
scroll to position [98, 0]
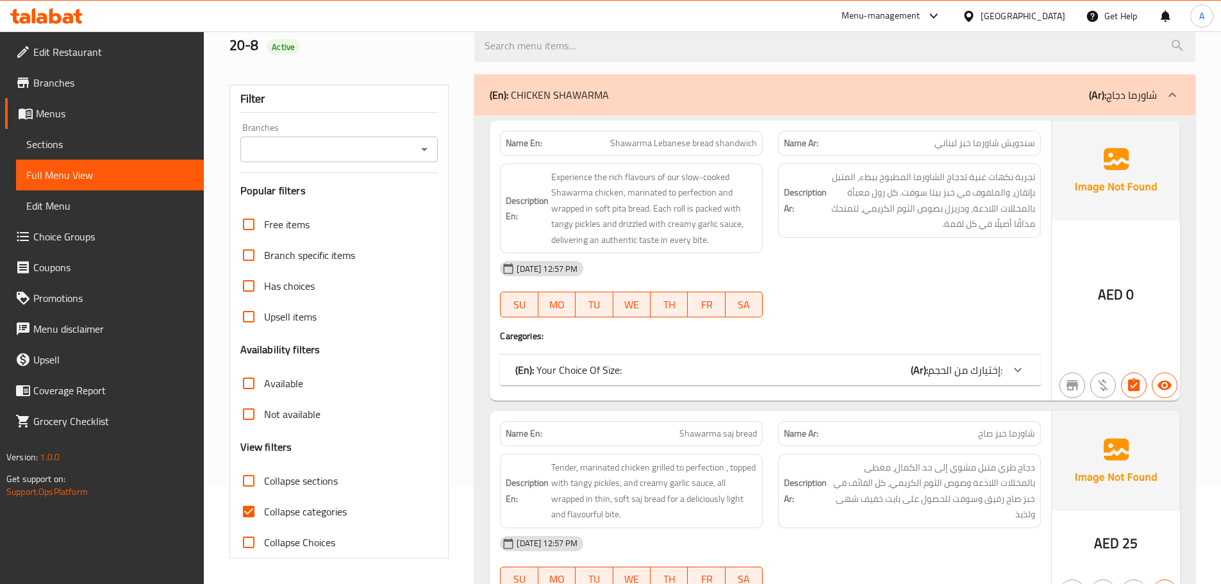
click at [253, 510] on input "Collapse categories" at bounding box center [248, 511] width 31 height 31
checkbox input "false"
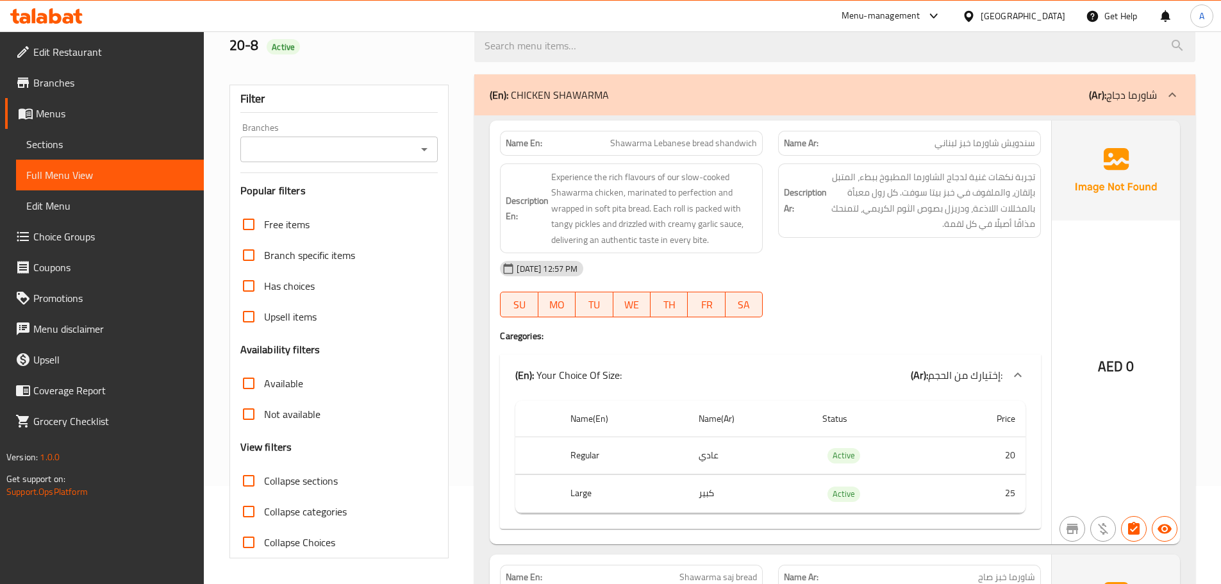
click at [427, 251] on div "Branch specific items" at bounding box center [339, 255] width 198 height 31
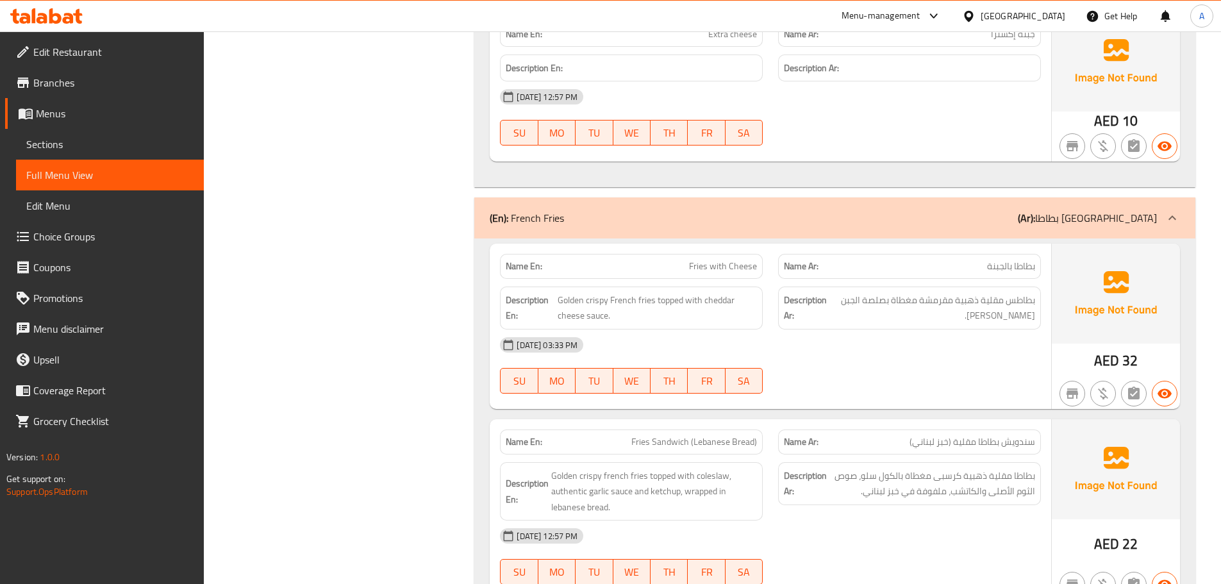
copy span "Fries Sandwich (Lebanese Bread)"
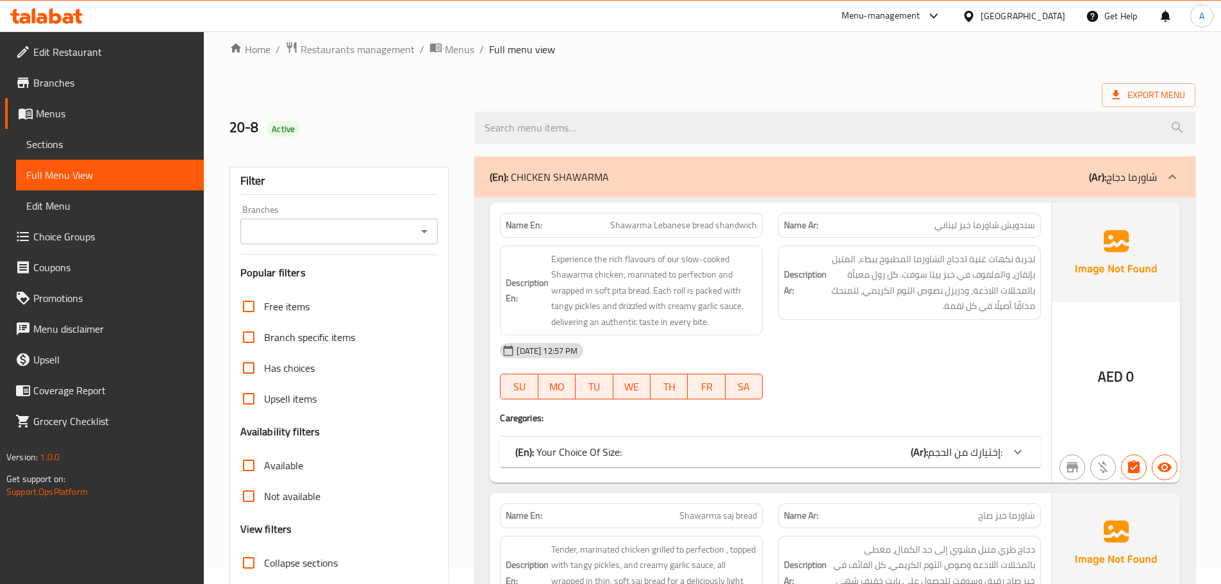
scroll to position [98, 0]
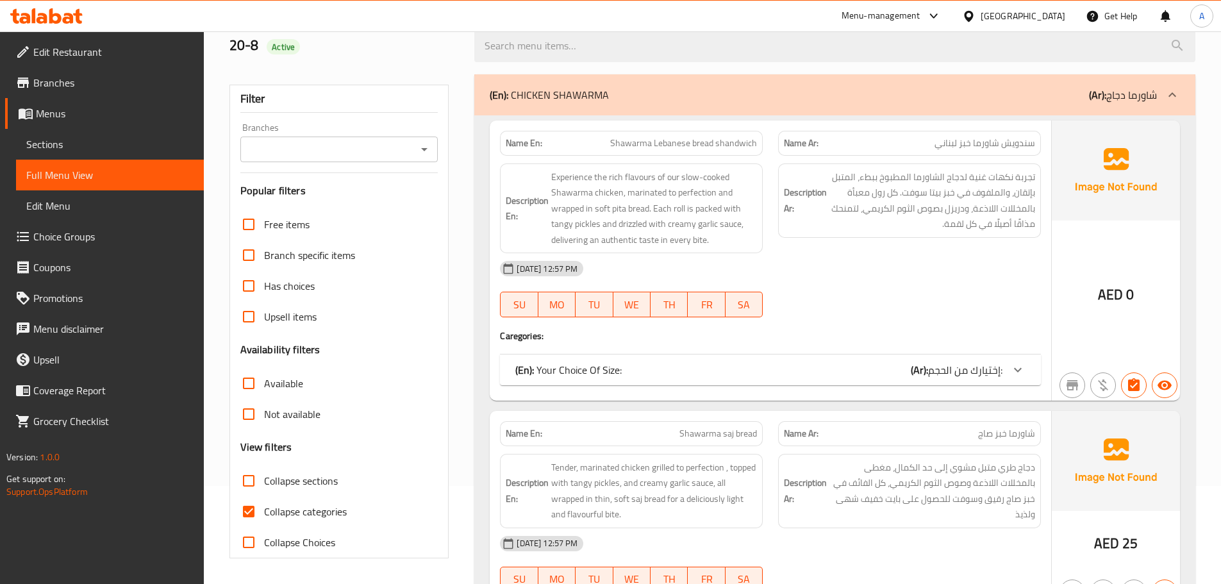
click at [245, 509] on input "Collapse categories" at bounding box center [248, 511] width 31 height 31
checkbox input "false"
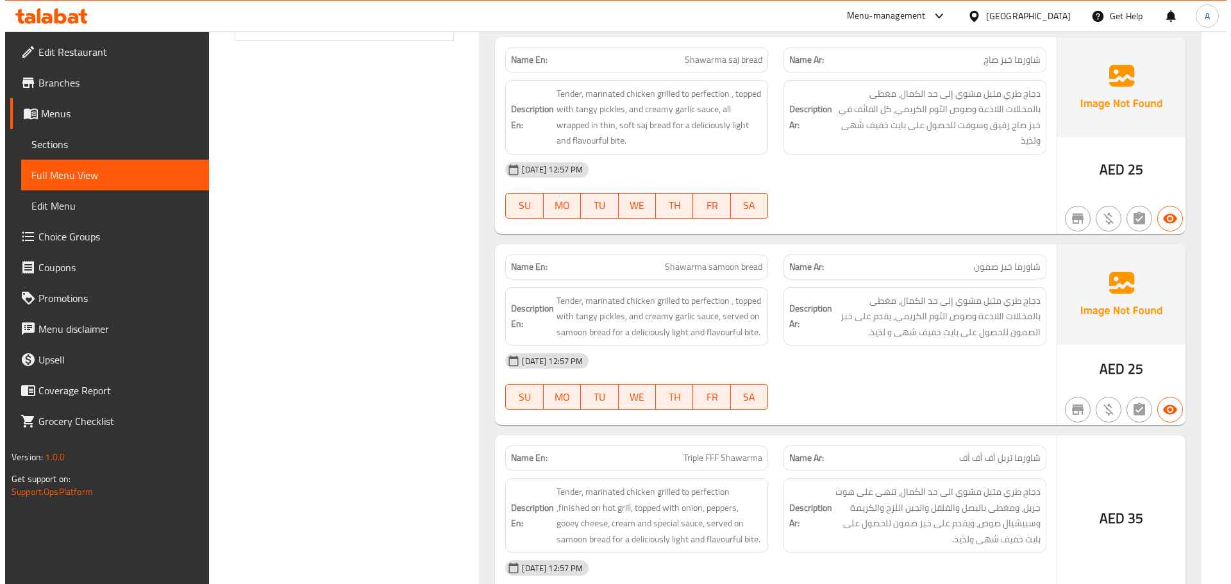
scroll to position [0, 0]
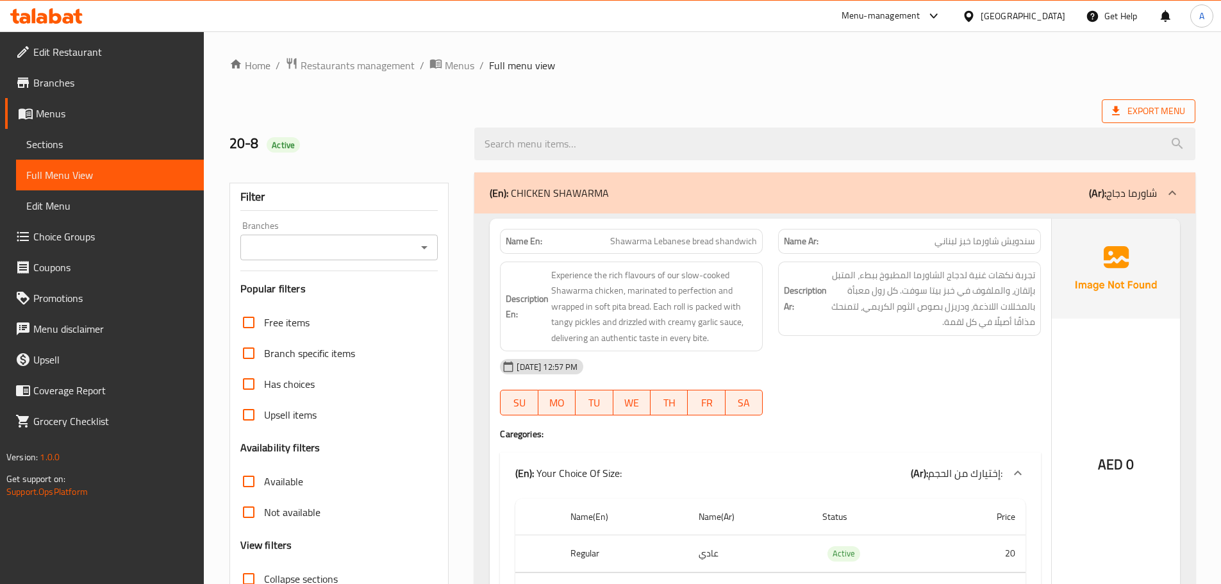
click at [1143, 108] on span "Export Menu" at bounding box center [1148, 111] width 73 height 16
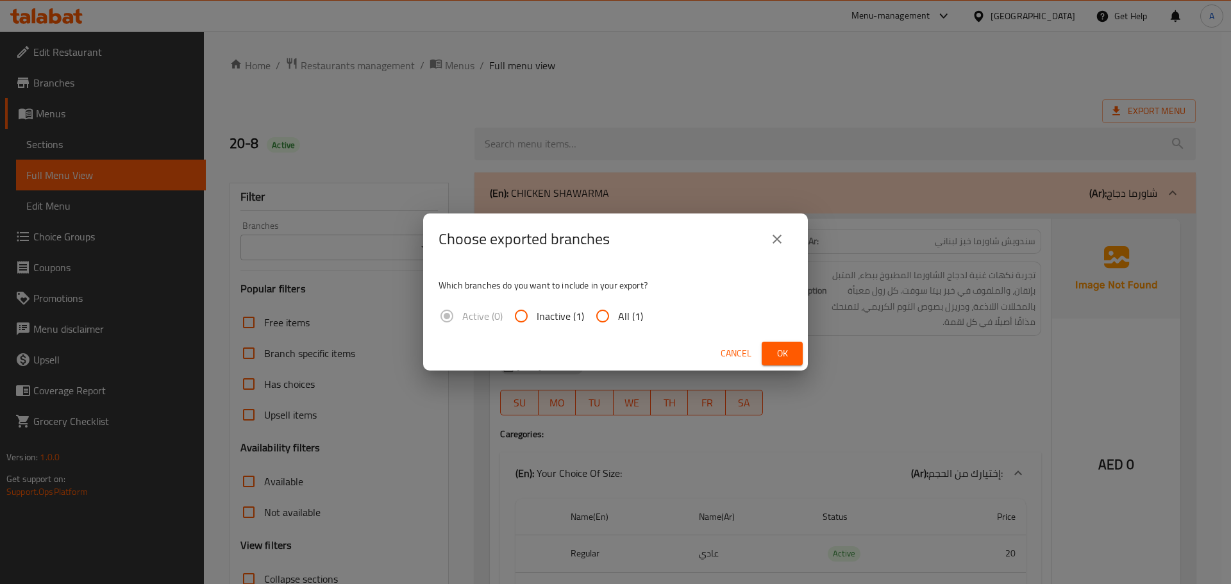
click at [620, 311] on span "All (1)" at bounding box center [630, 315] width 25 height 15
click at [618, 311] on input "All (1)" at bounding box center [602, 316] width 31 height 31
radio input "true"
click at [789, 360] on span "Ok" at bounding box center [782, 354] width 21 height 16
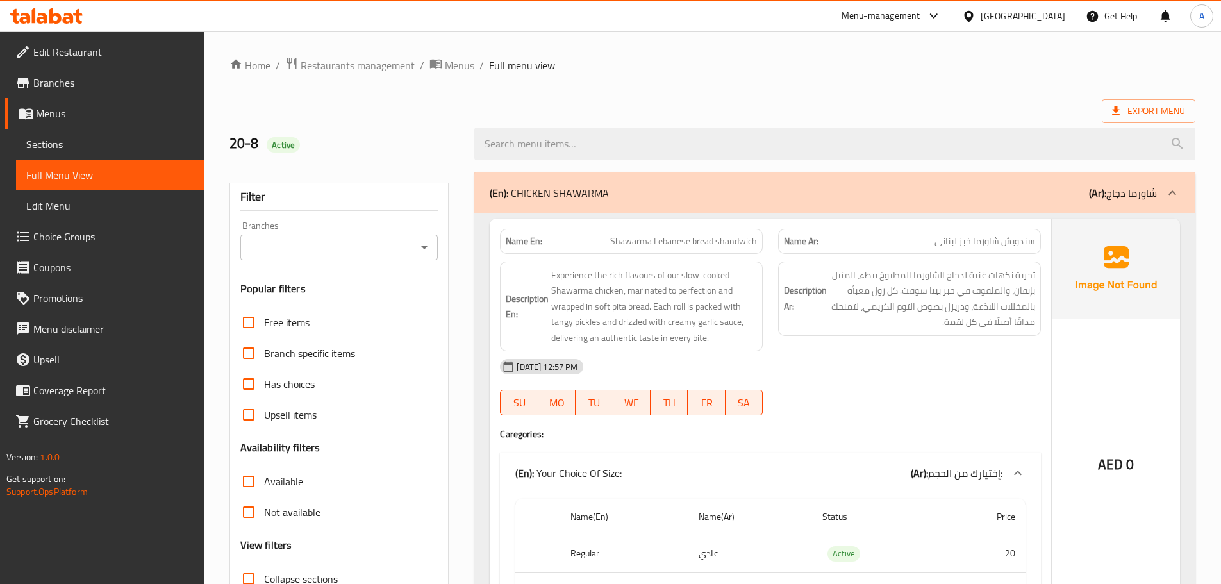
drag, startPoint x: 805, startPoint y: 93, endPoint x: 841, endPoint y: 67, distance: 44.5
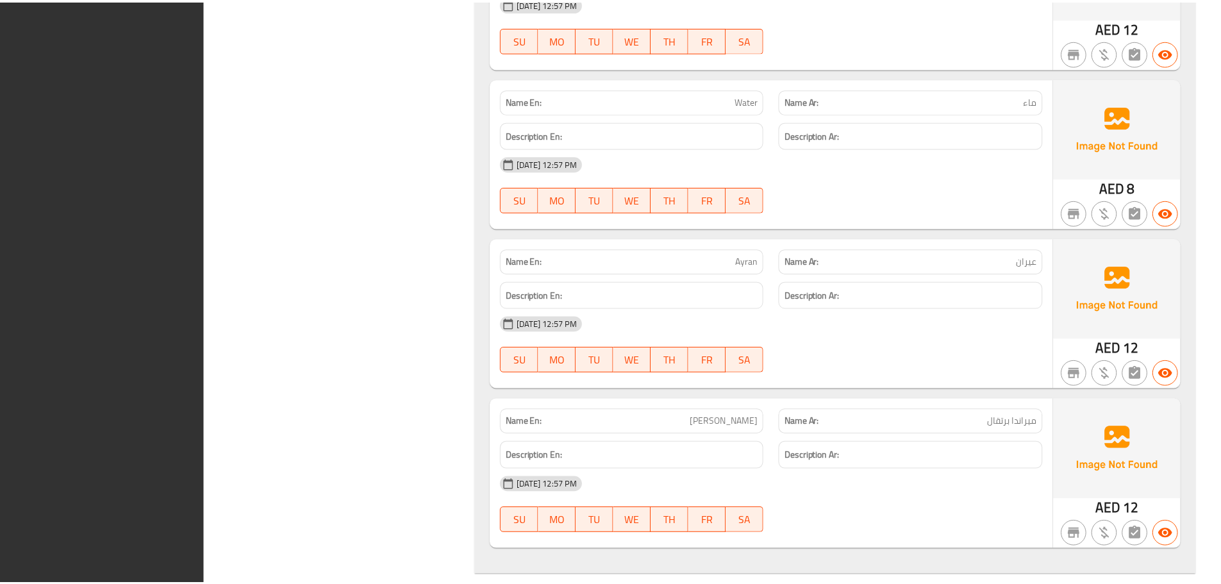
scroll to position [7548, 0]
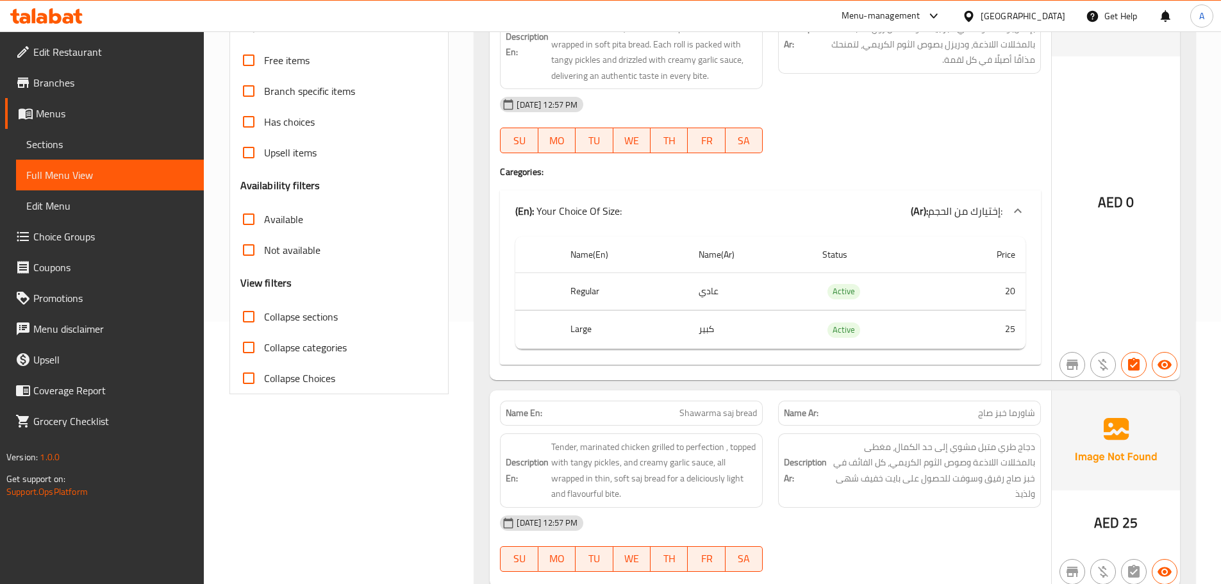
scroll to position [0, 0]
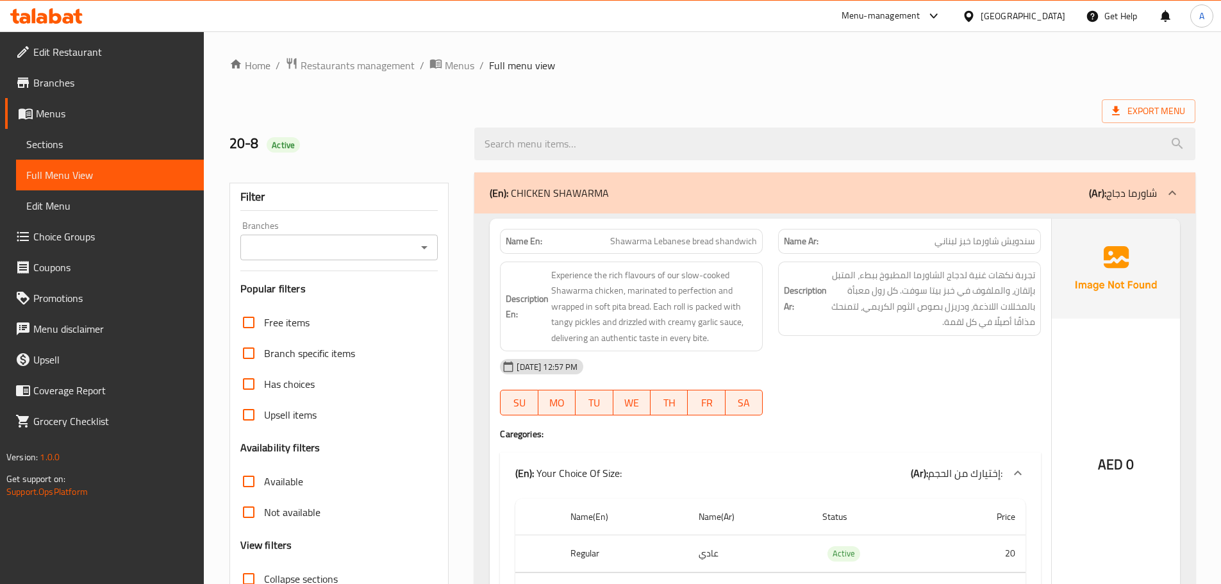
click at [153, 54] on span "Edit Restaurant" at bounding box center [113, 51] width 160 height 15
